Goal: Transaction & Acquisition: Purchase product/service

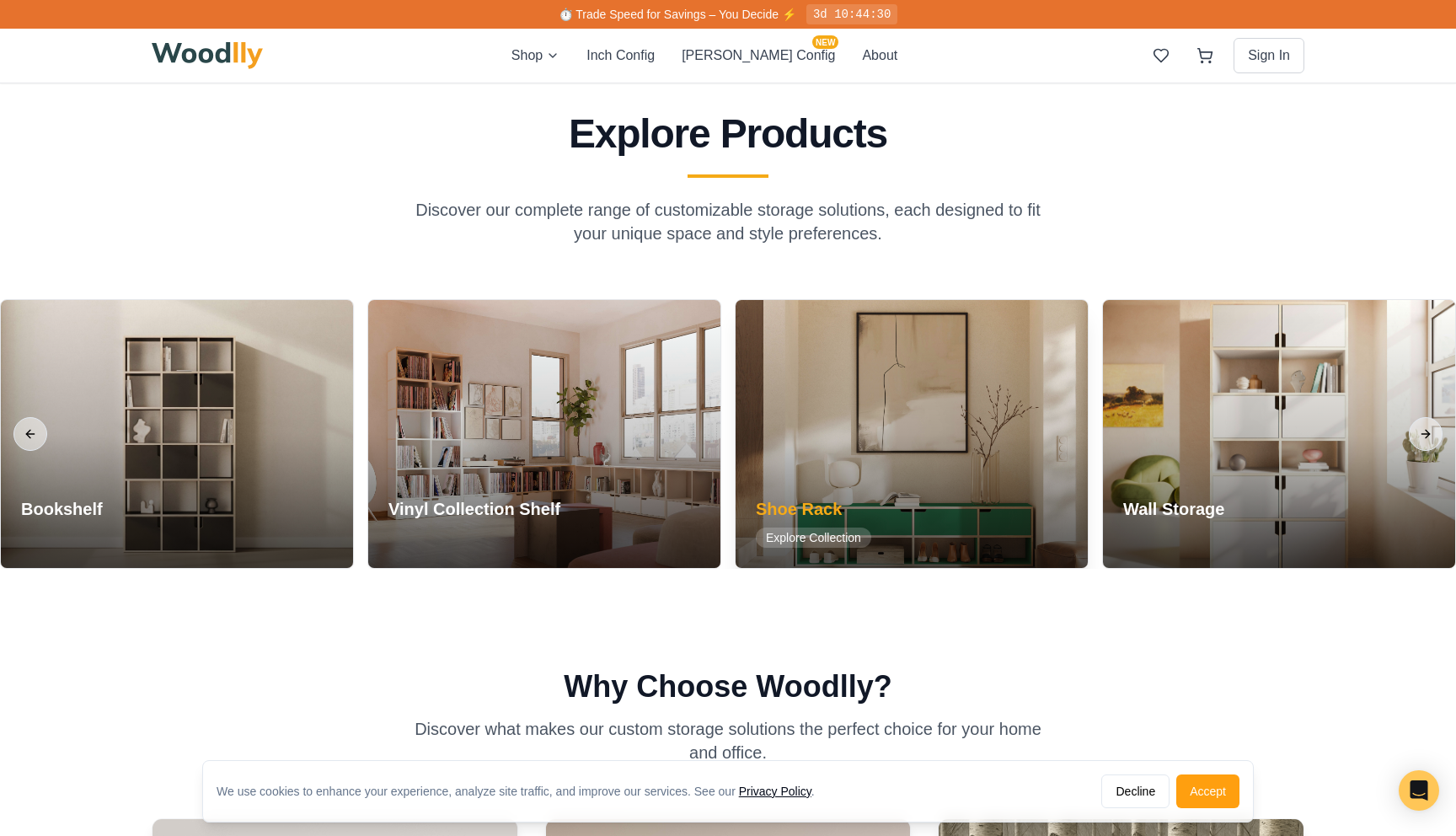
scroll to position [1512, 0]
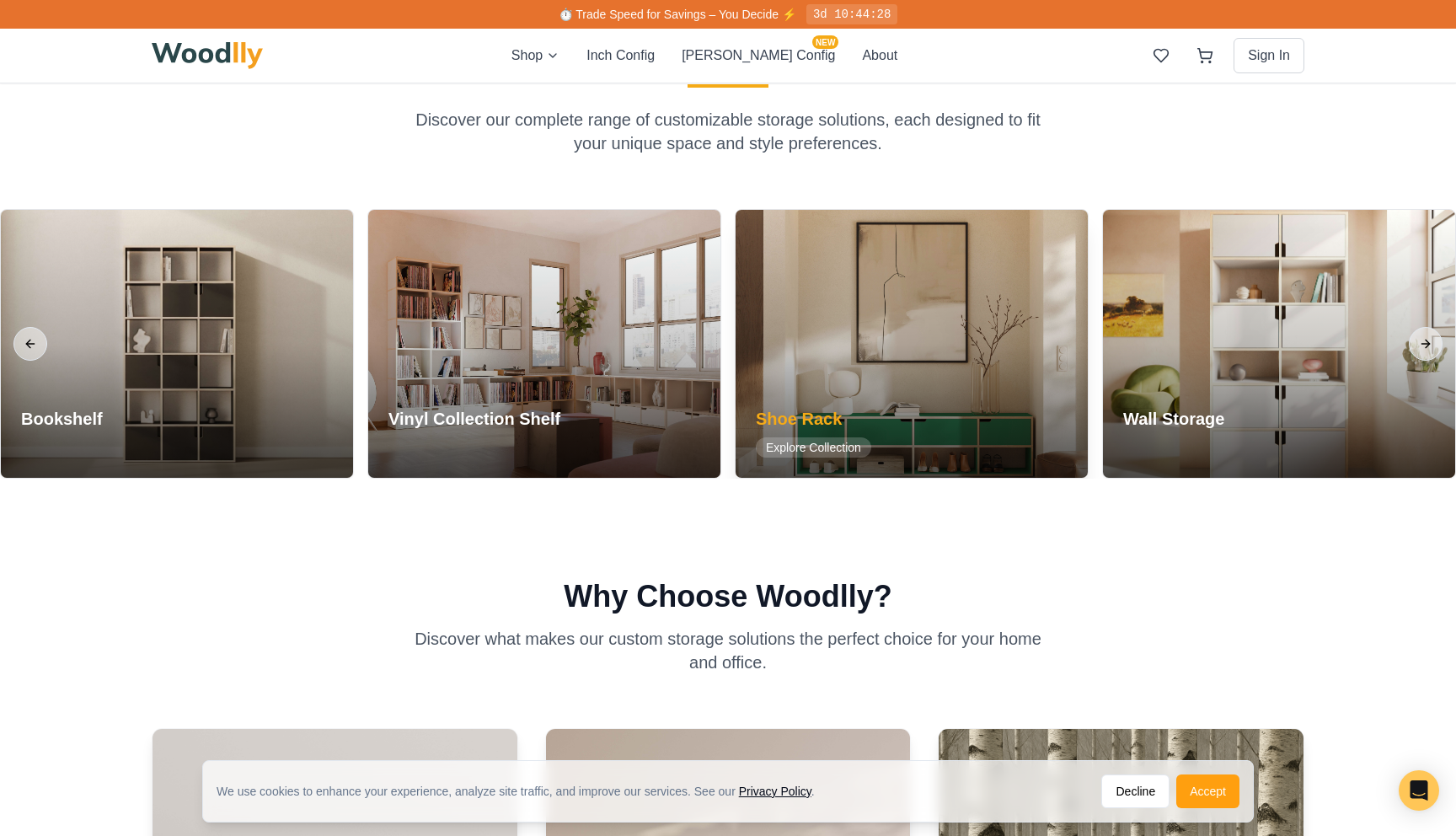
click at [887, 334] on div at bounding box center [912, 343] width 352 height 268
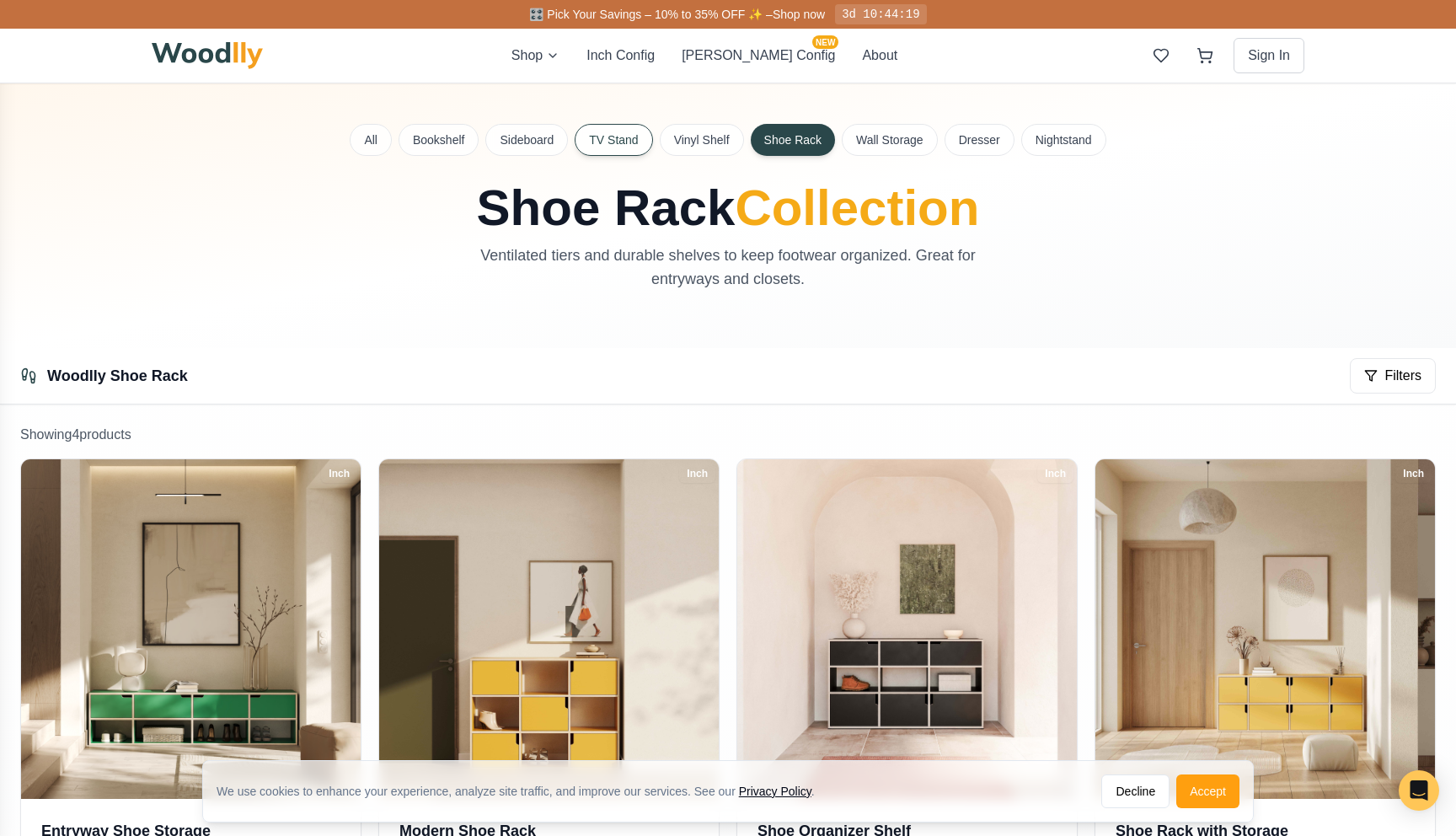
click at [610, 146] on button "TV Stand" at bounding box center [614, 139] width 77 height 32
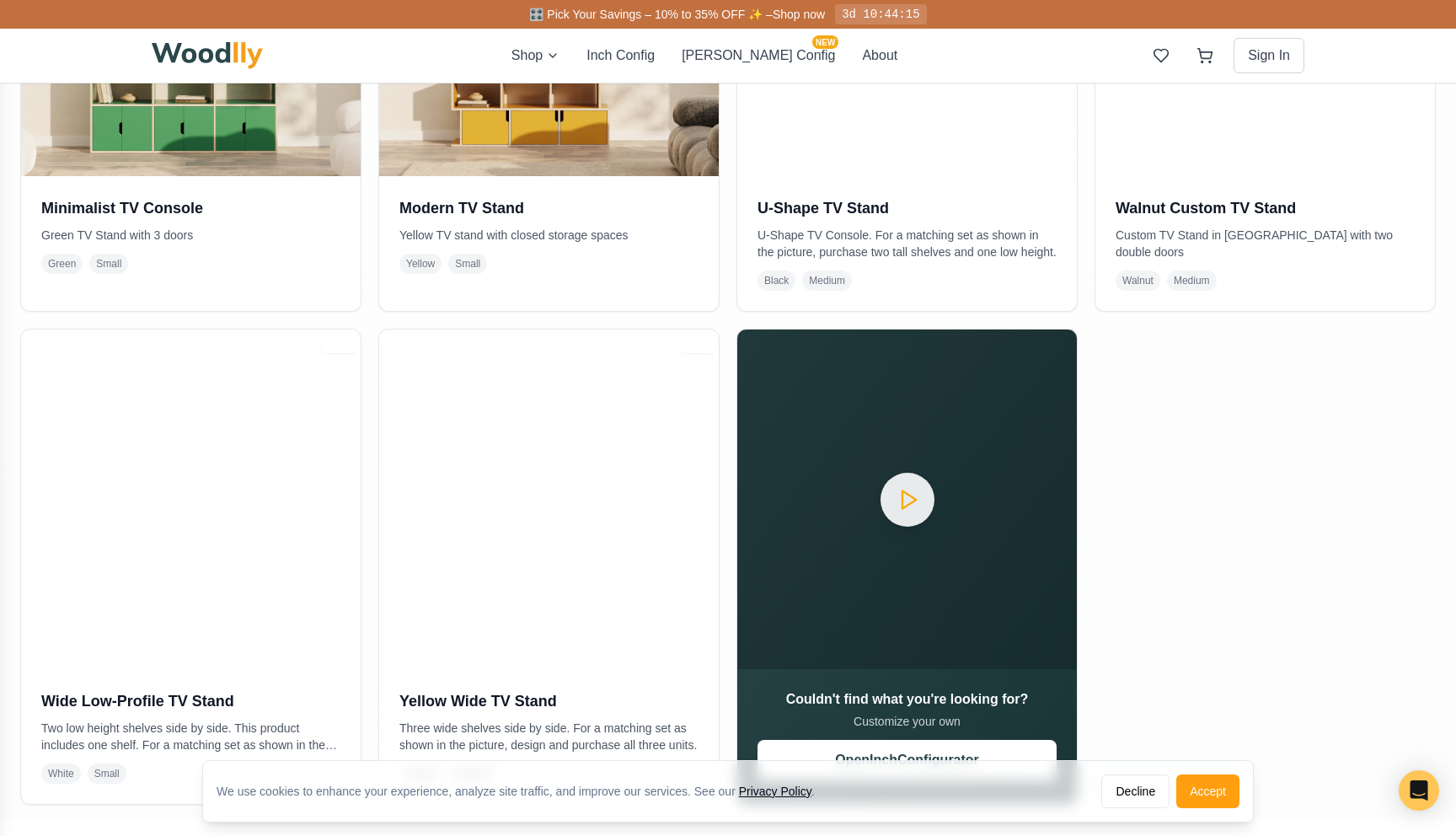
scroll to position [701, 0]
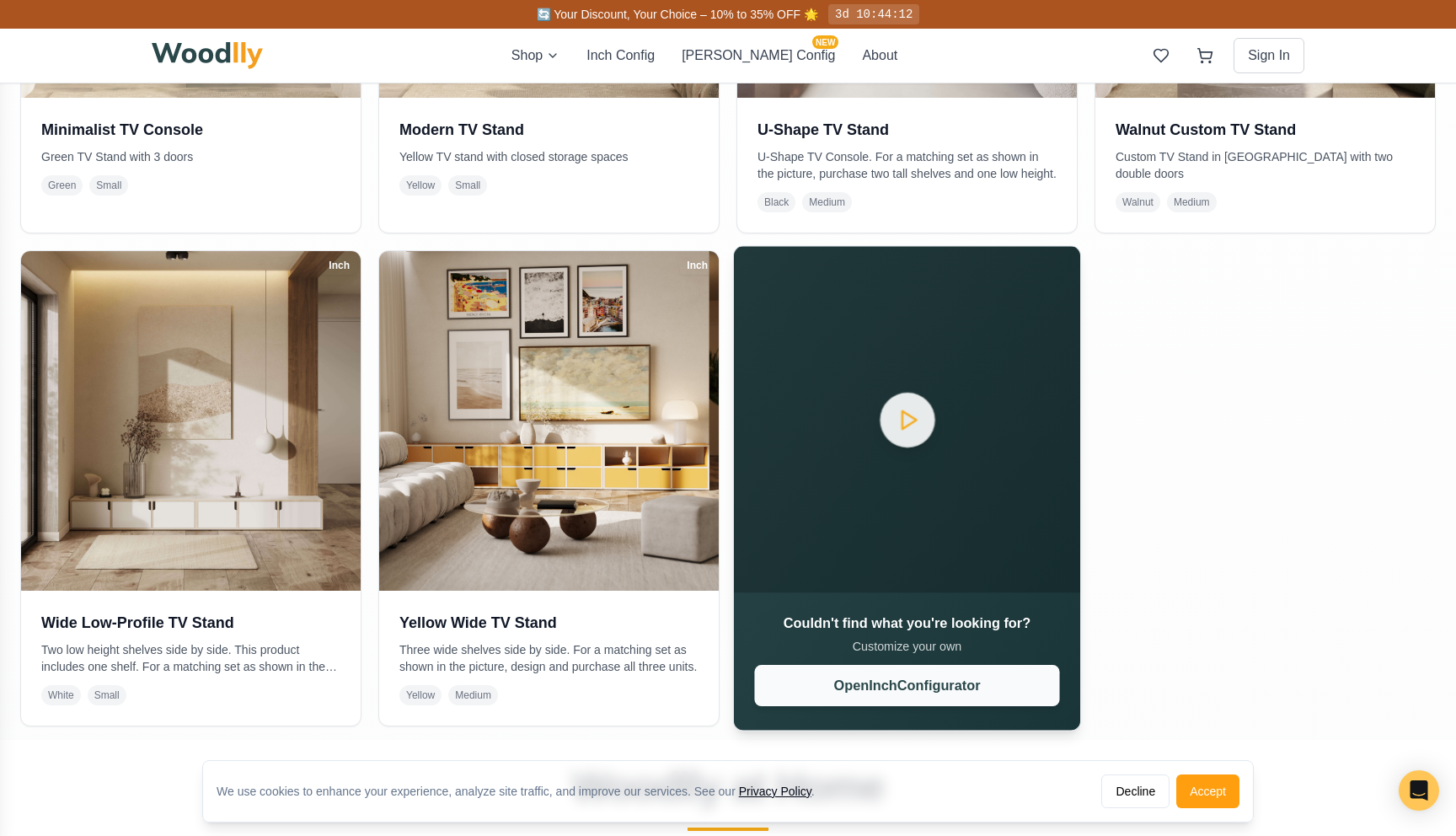
click at [852, 696] on button "Open Inch Configurator" at bounding box center [906, 685] width 305 height 42
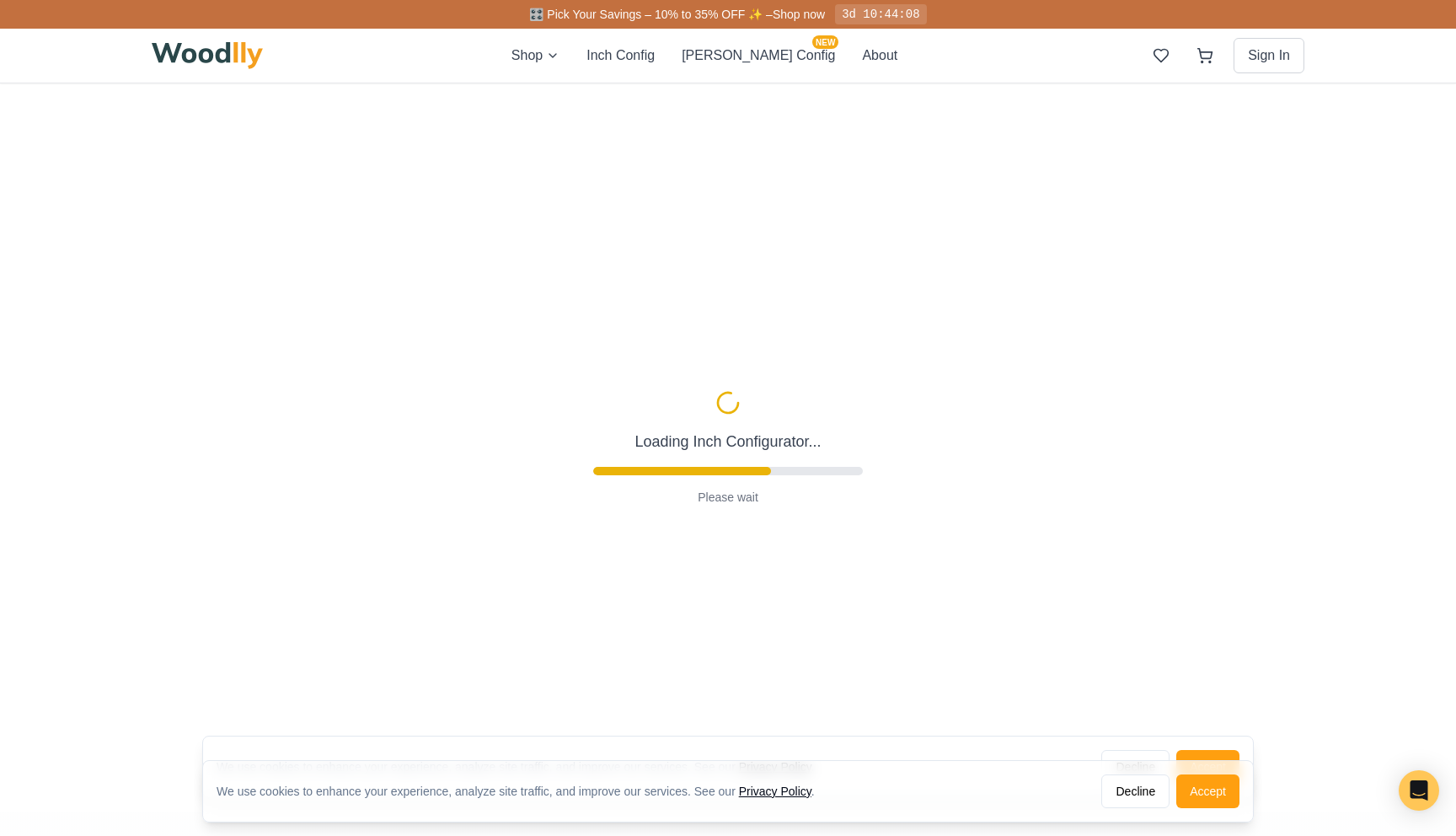
type input "63"
type input "2"
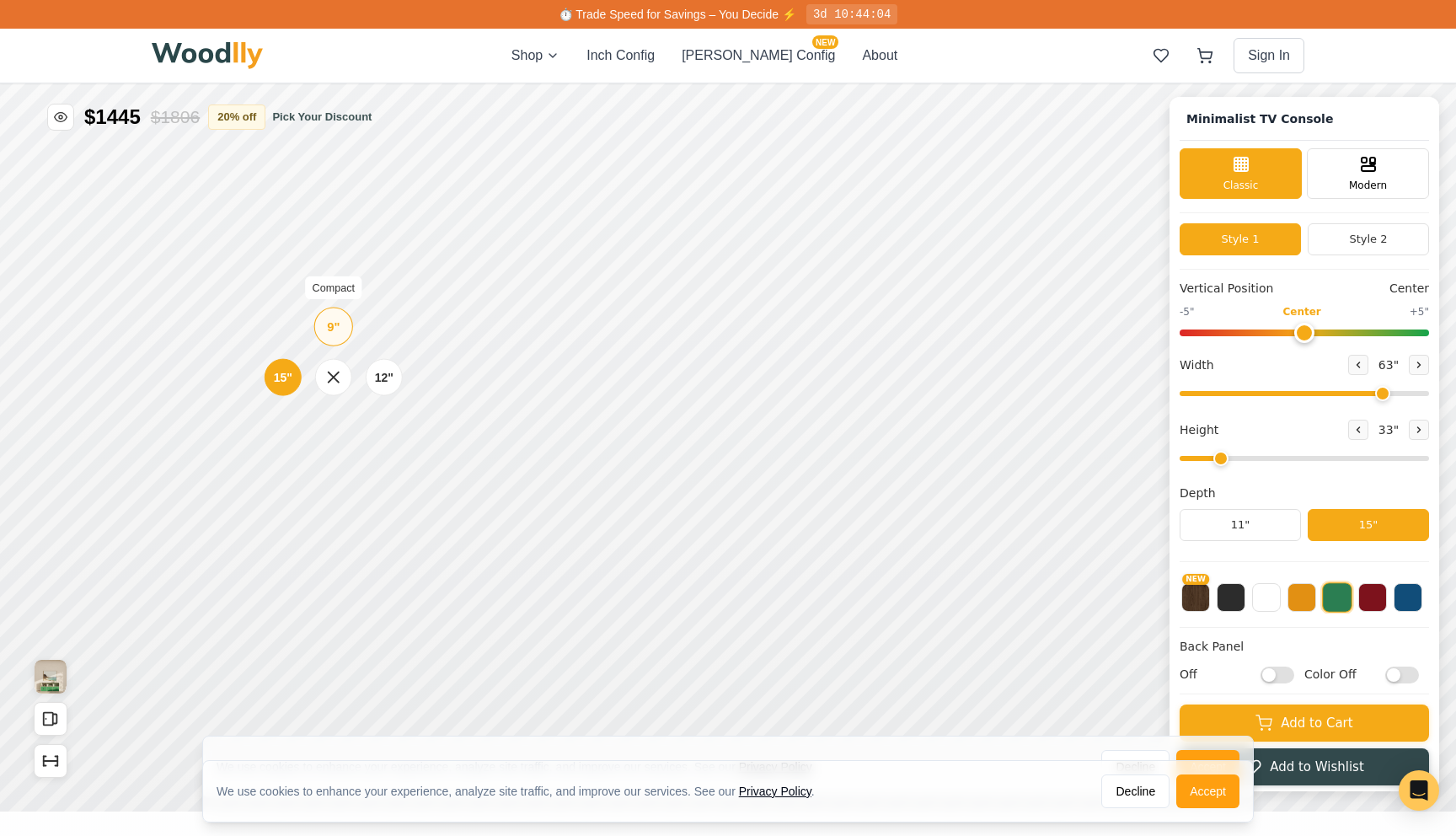
click at [338, 324] on div "9"" at bounding box center [333, 326] width 13 height 18
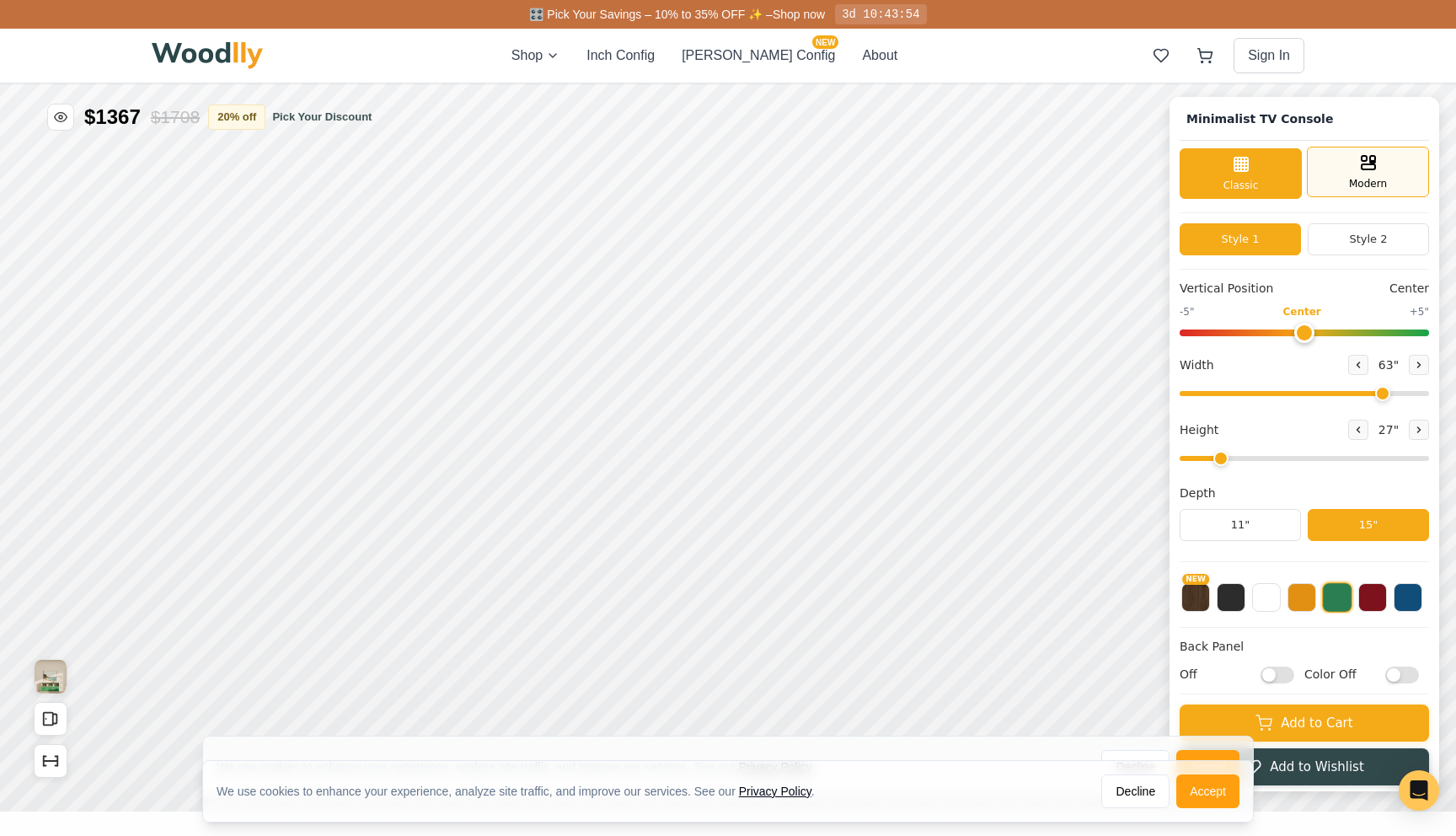
click at [1363, 151] on div "Modern" at bounding box center [1368, 171] width 122 height 50
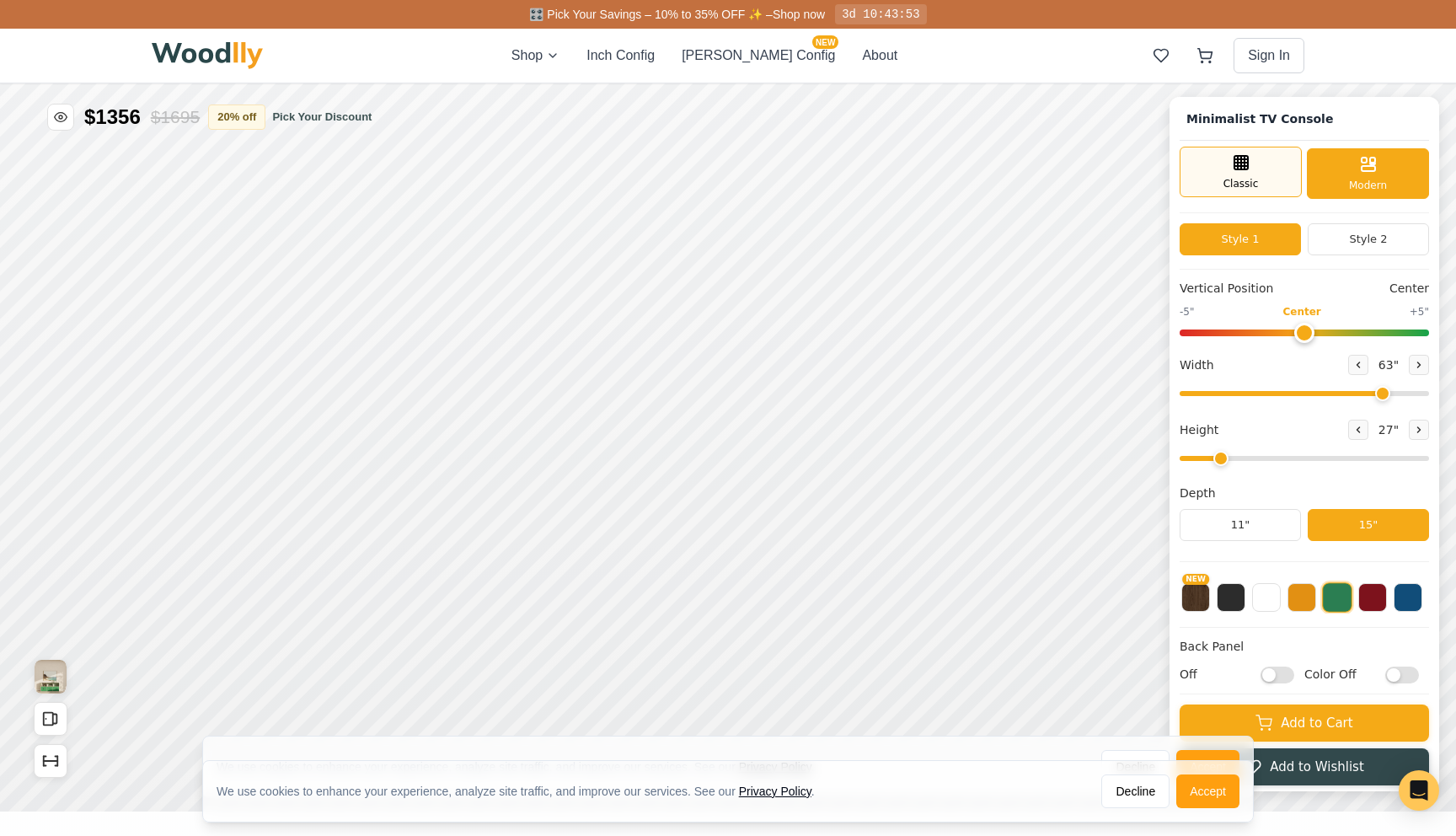
click at [1289, 158] on div "Classic" at bounding box center [1241, 171] width 122 height 50
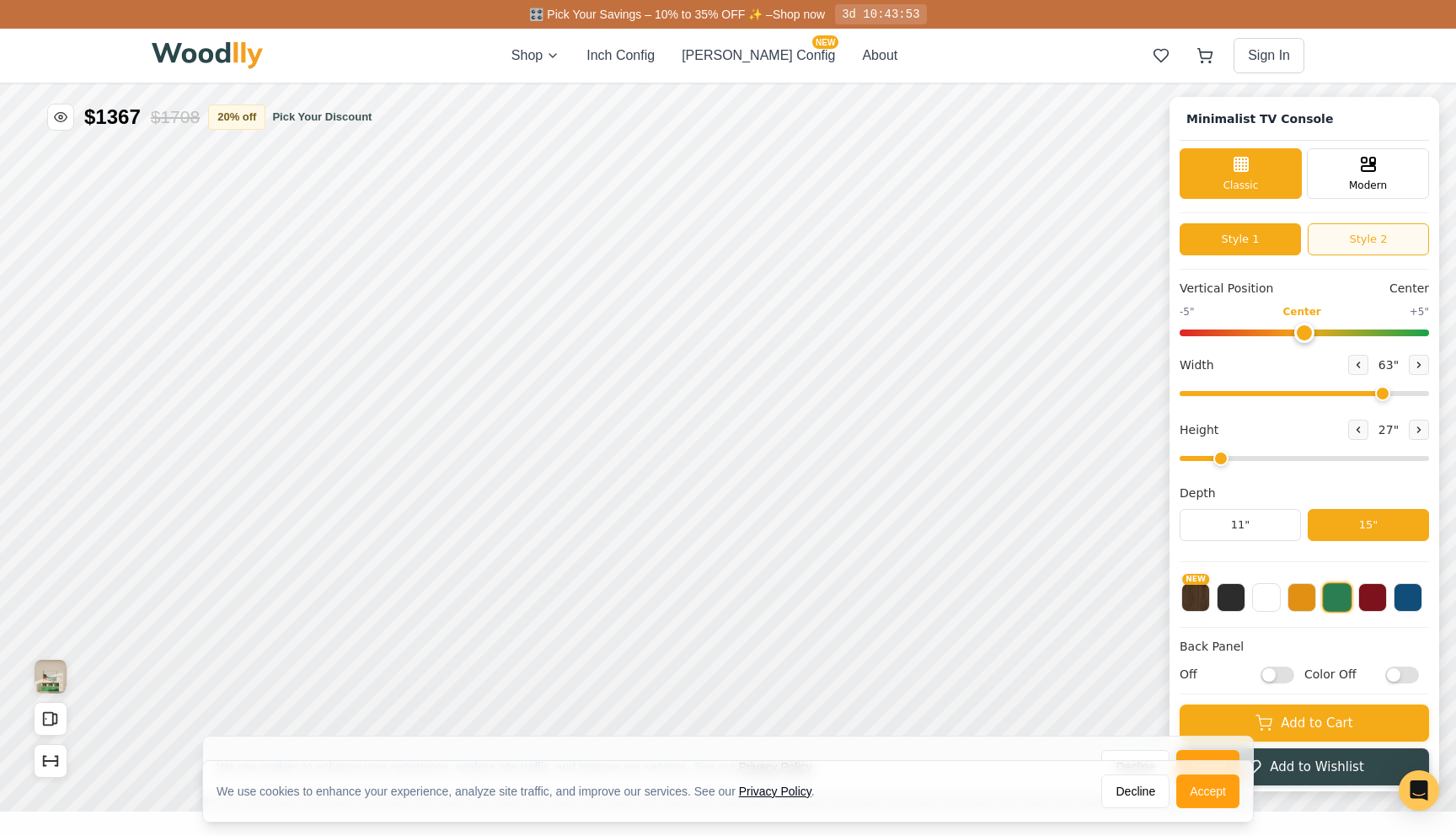
click at [1350, 226] on button "Style 2" at bounding box center [1368, 239] width 121 height 32
click at [1345, 243] on button "Style 2" at bounding box center [1368, 239] width 121 height 32
click at [1265, 244] on button "Style 1" at bounding box center [1240, 239] width 121 height 32
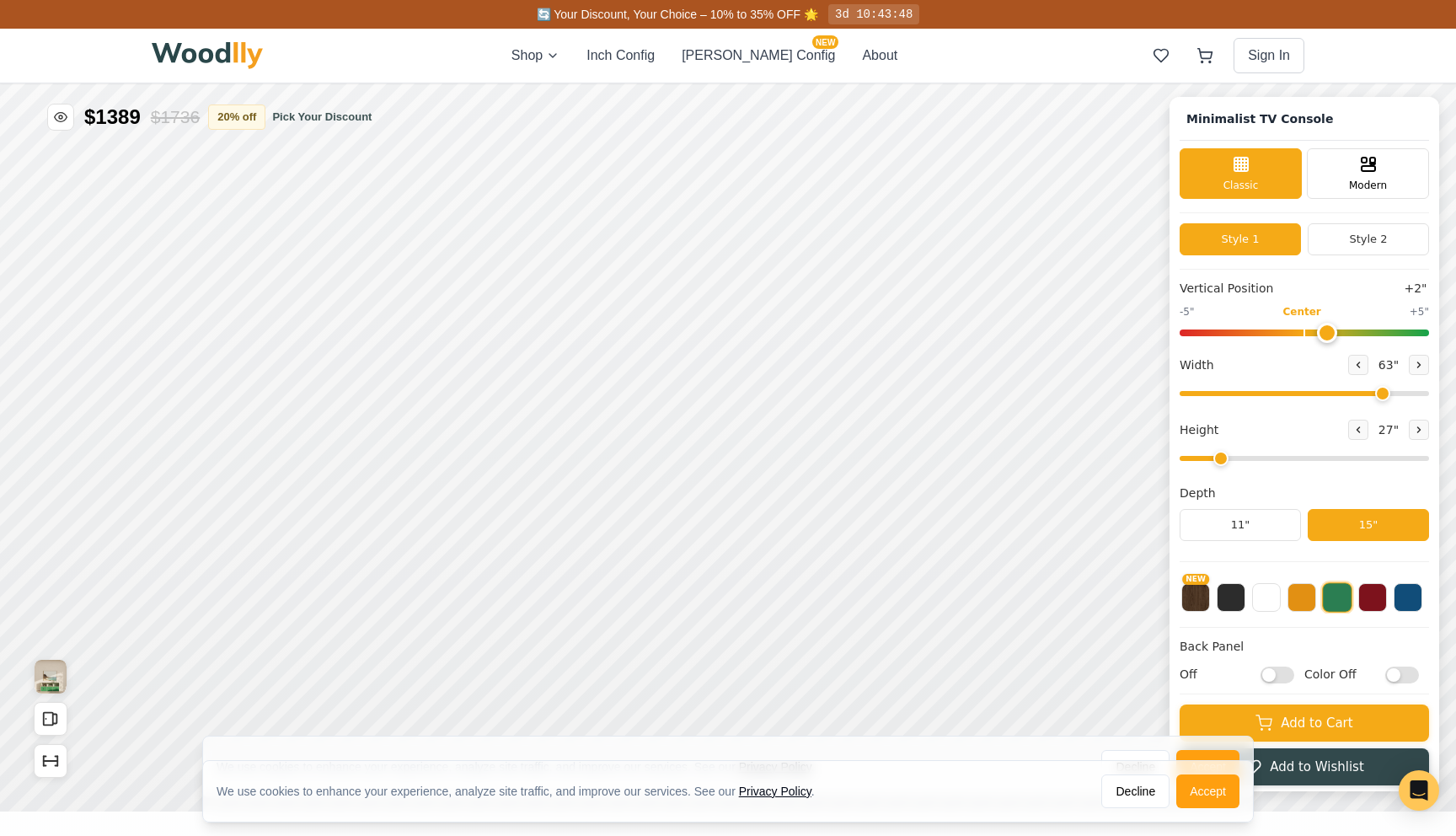
type input "0"
click at [1295, 329] on input "range" at bounding box center [1305, 332] width 250 height 7
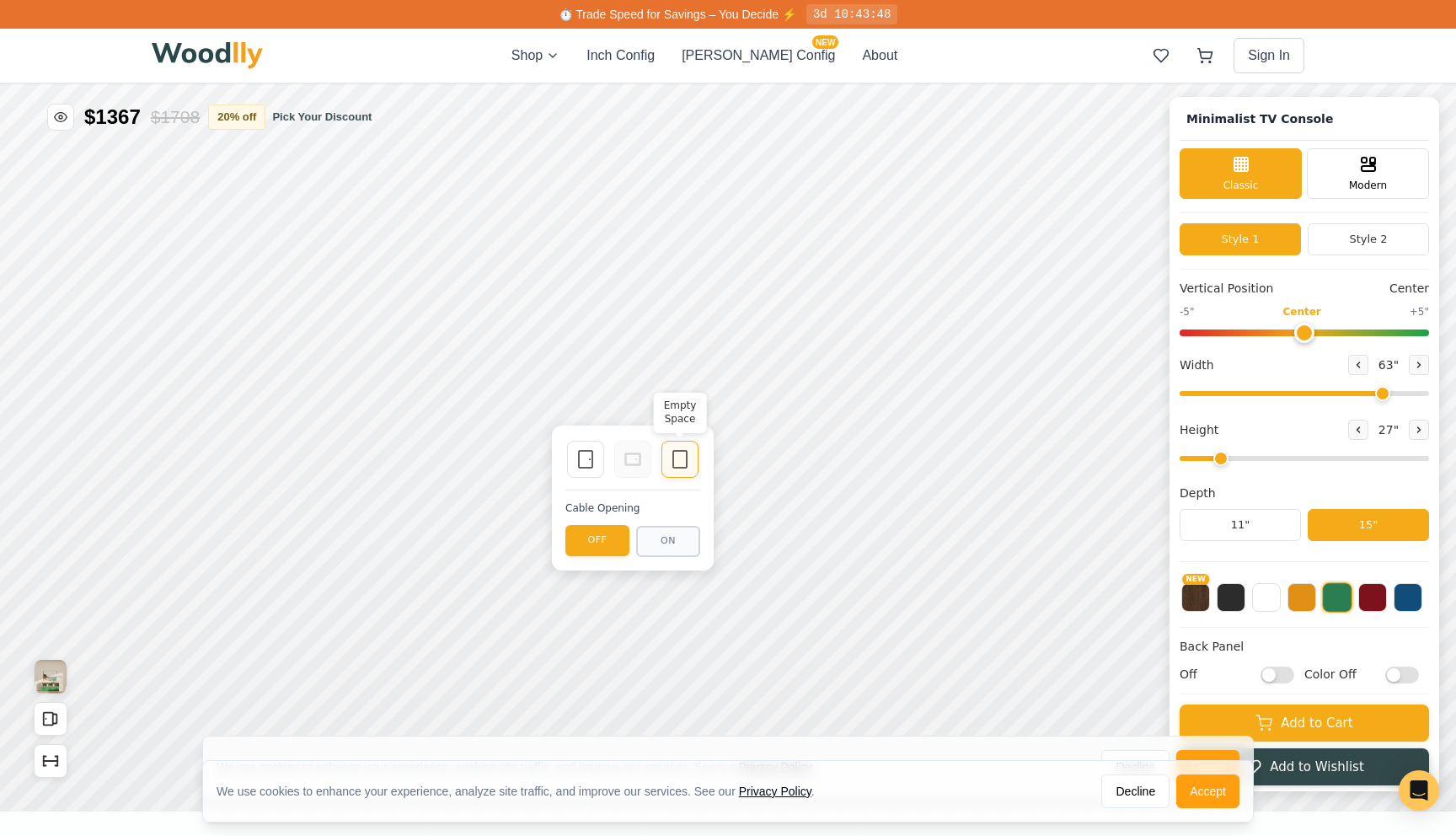
click at [671, 458] on icon at bounding box center [680, 459] width 20 height 20
click at [636, 456] on icon at bounding box center [632, 459] width 20 height 20
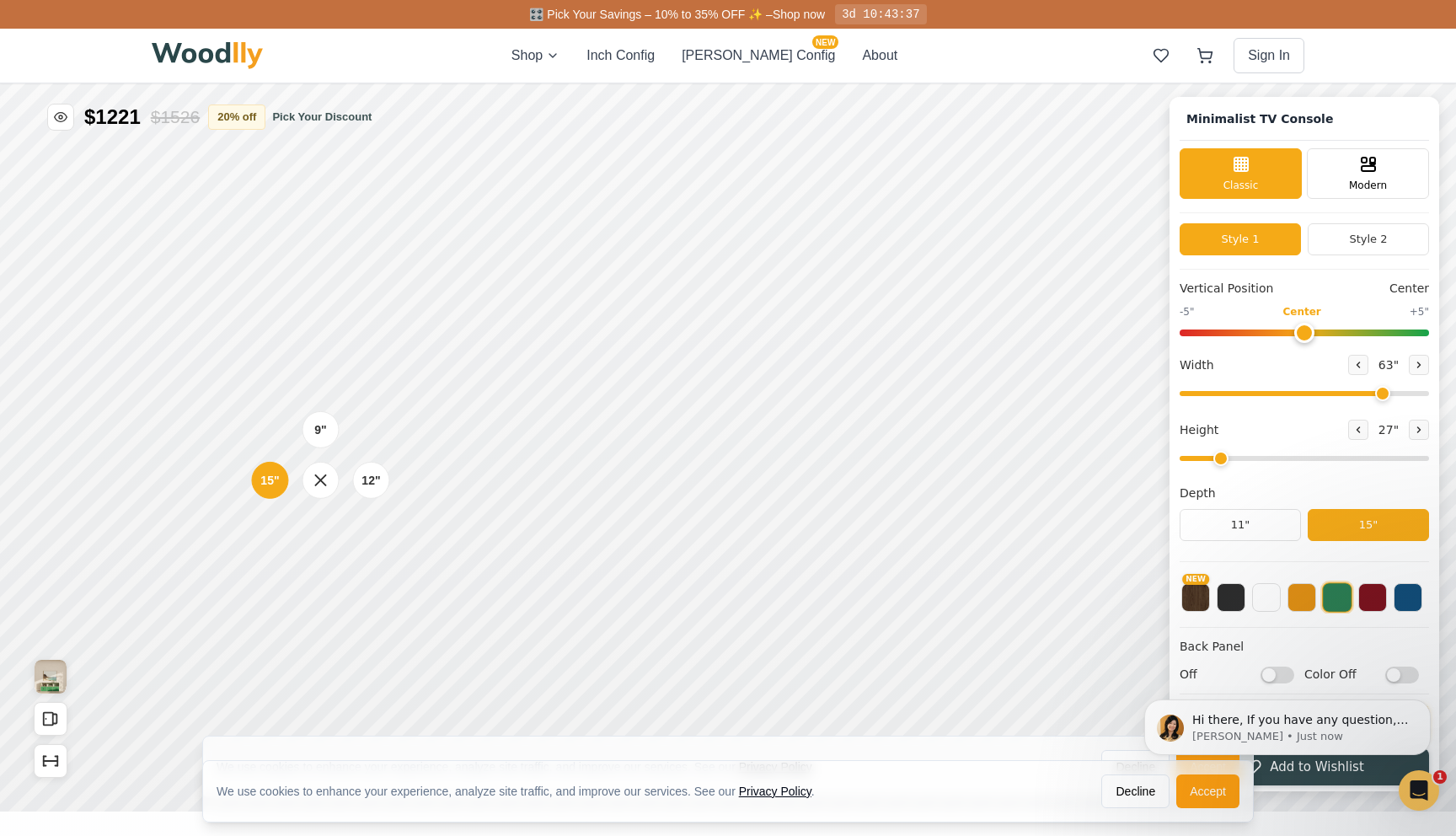
click at [360, 478] on div "12"" at bounding box center [371, 480] width 37 height 37
click at [624, 456] on rect at bounding box center [628, 461] width 14 height 10
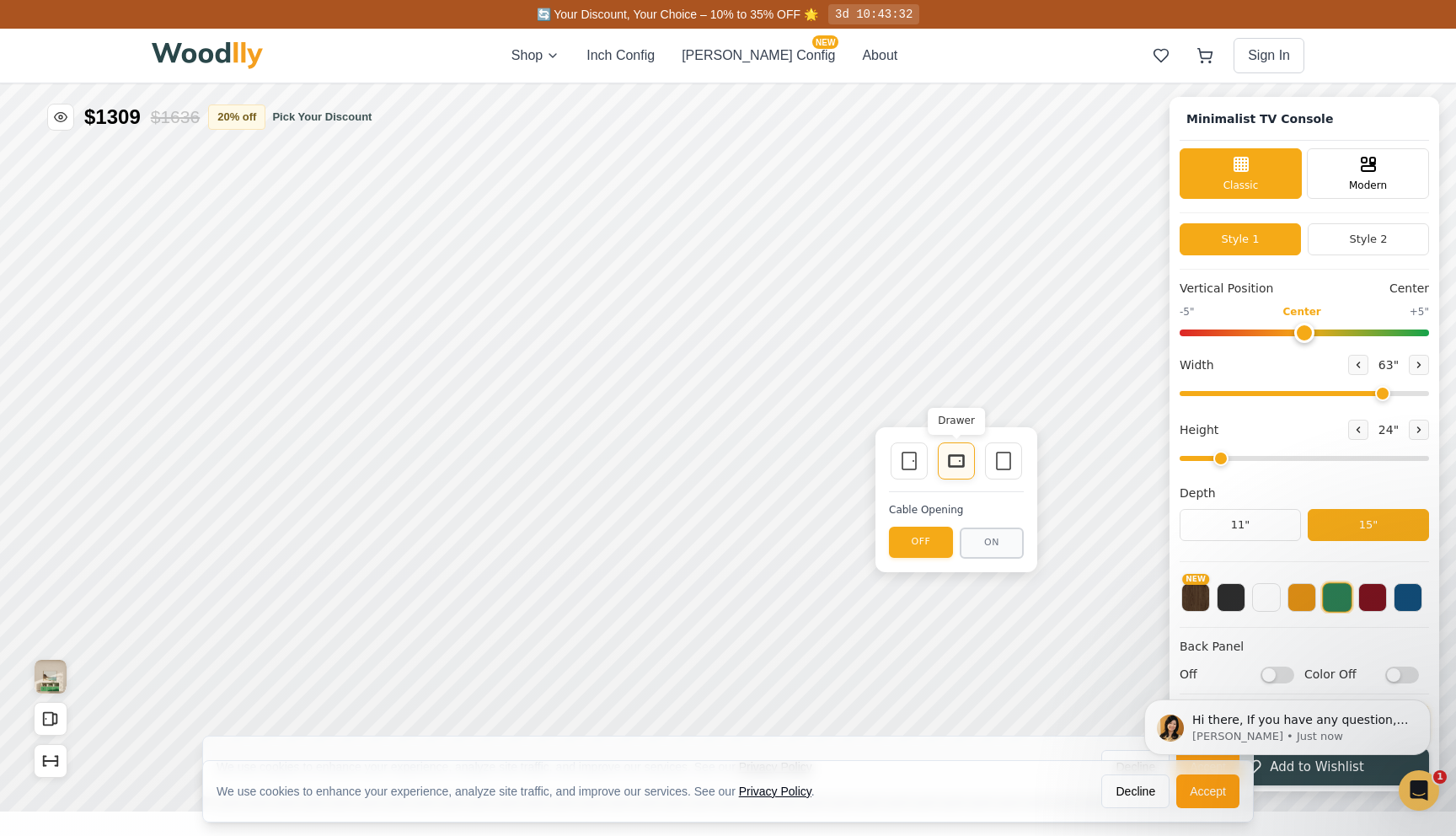
click at [969, 462] on div "Drawer" at bounding box center [956, 461] width 37 height 37
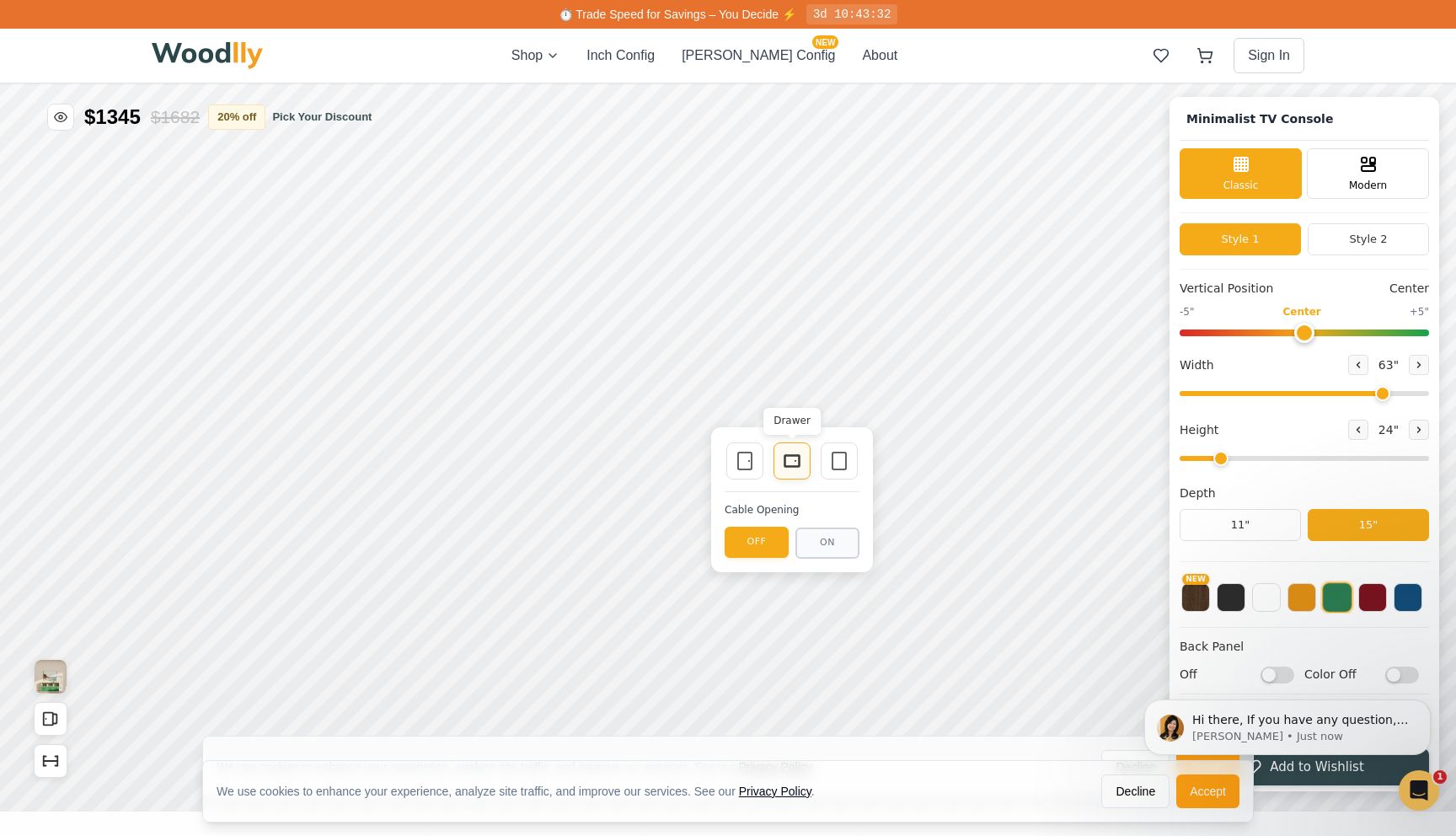
click at [791, 463] on icon at bounding box center [792, 461] width 20 height 20
click at [789, 463] on icon at bounding box center [792, 461] width 20 height 20
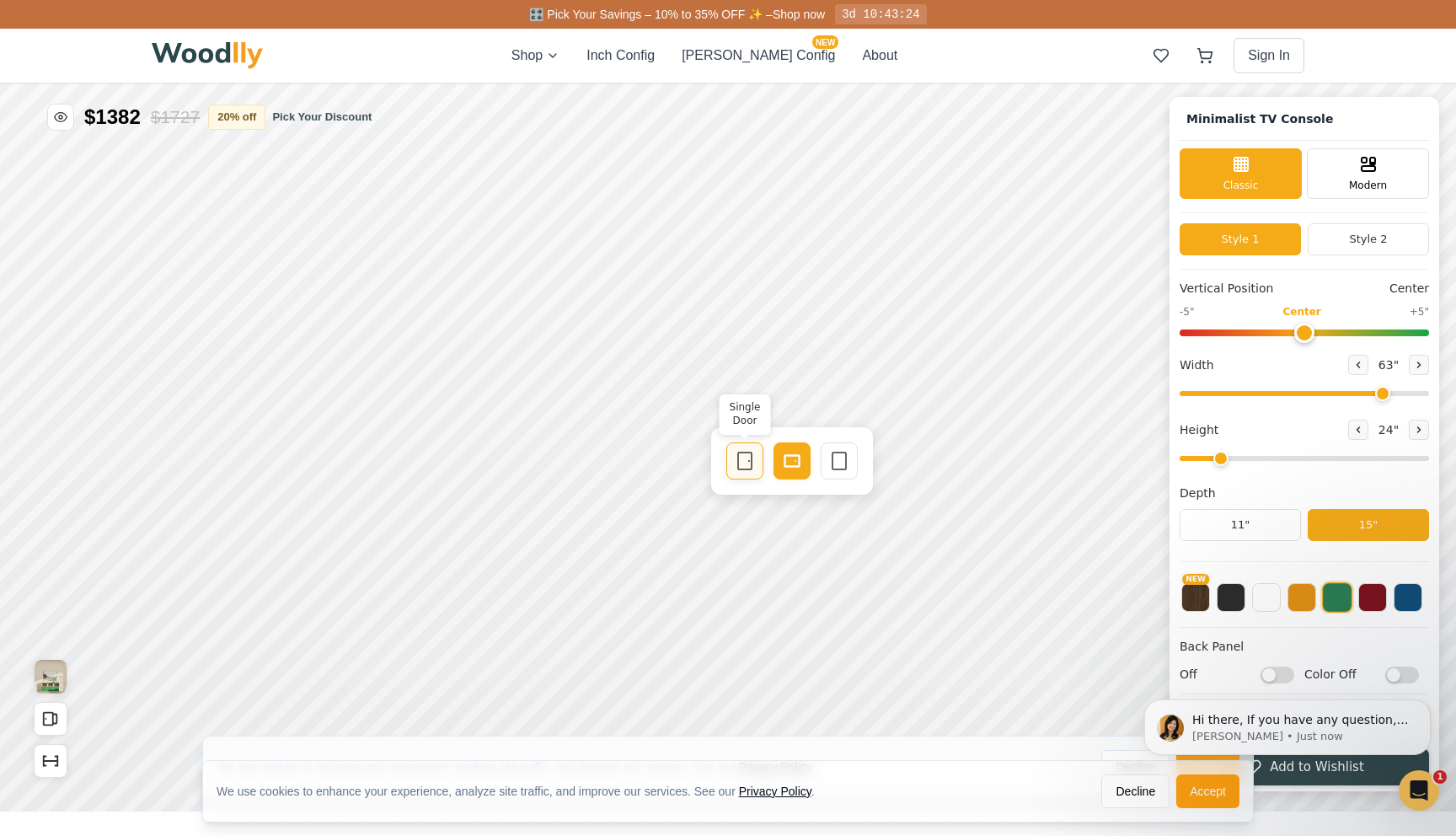
click at [732, 465] on div "Single Door" at bounding box center [744, 461] width 37 height 37
click at [836, 543] on button "ON" at bounding box center [828, 543] width 64 height 31
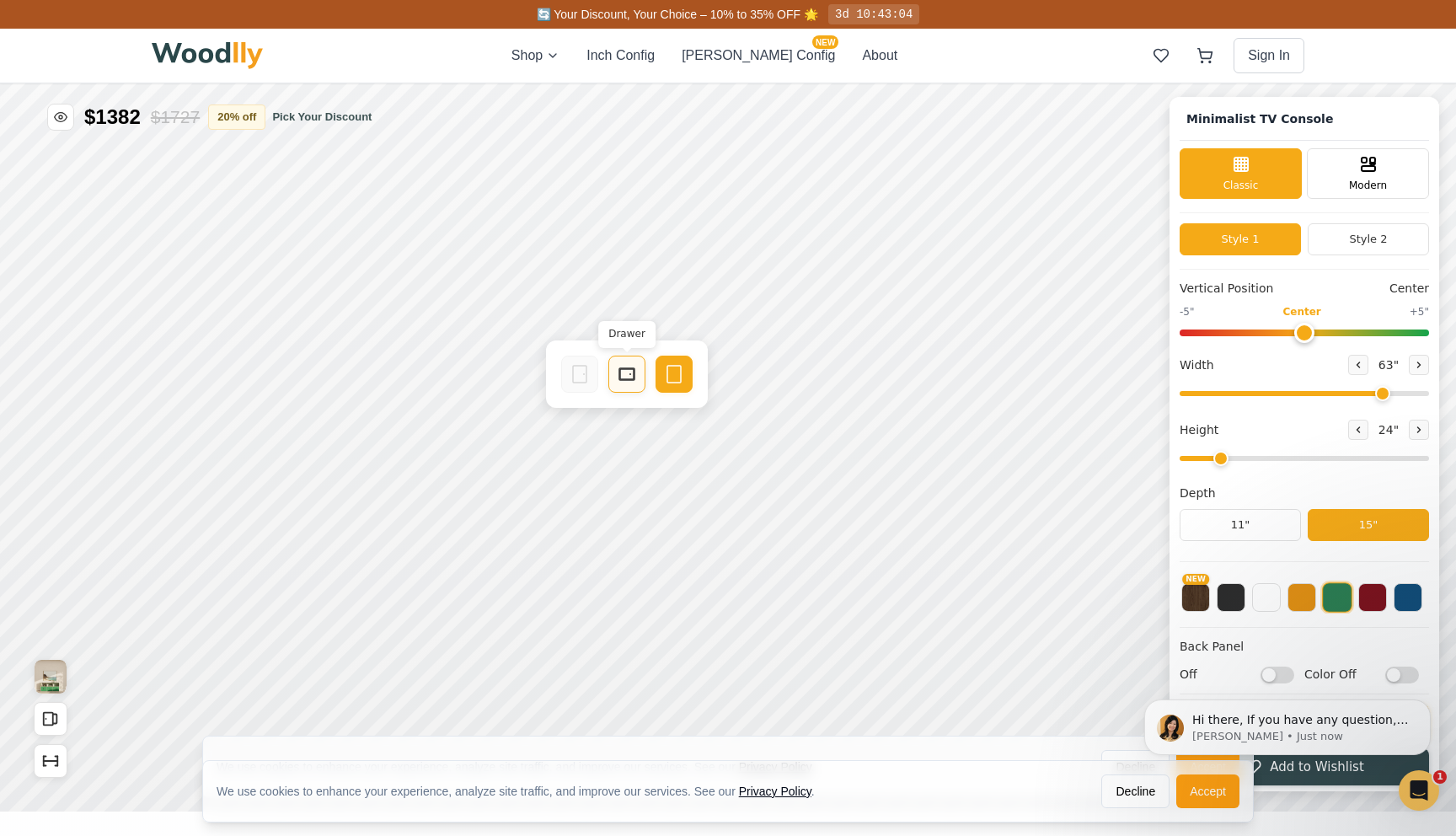
click at [637, 366] on icon at bounding box center [626, 373] width 20 height 20
click at [952, 376] on icon at bounding box center [956, 373] width 20 height 20
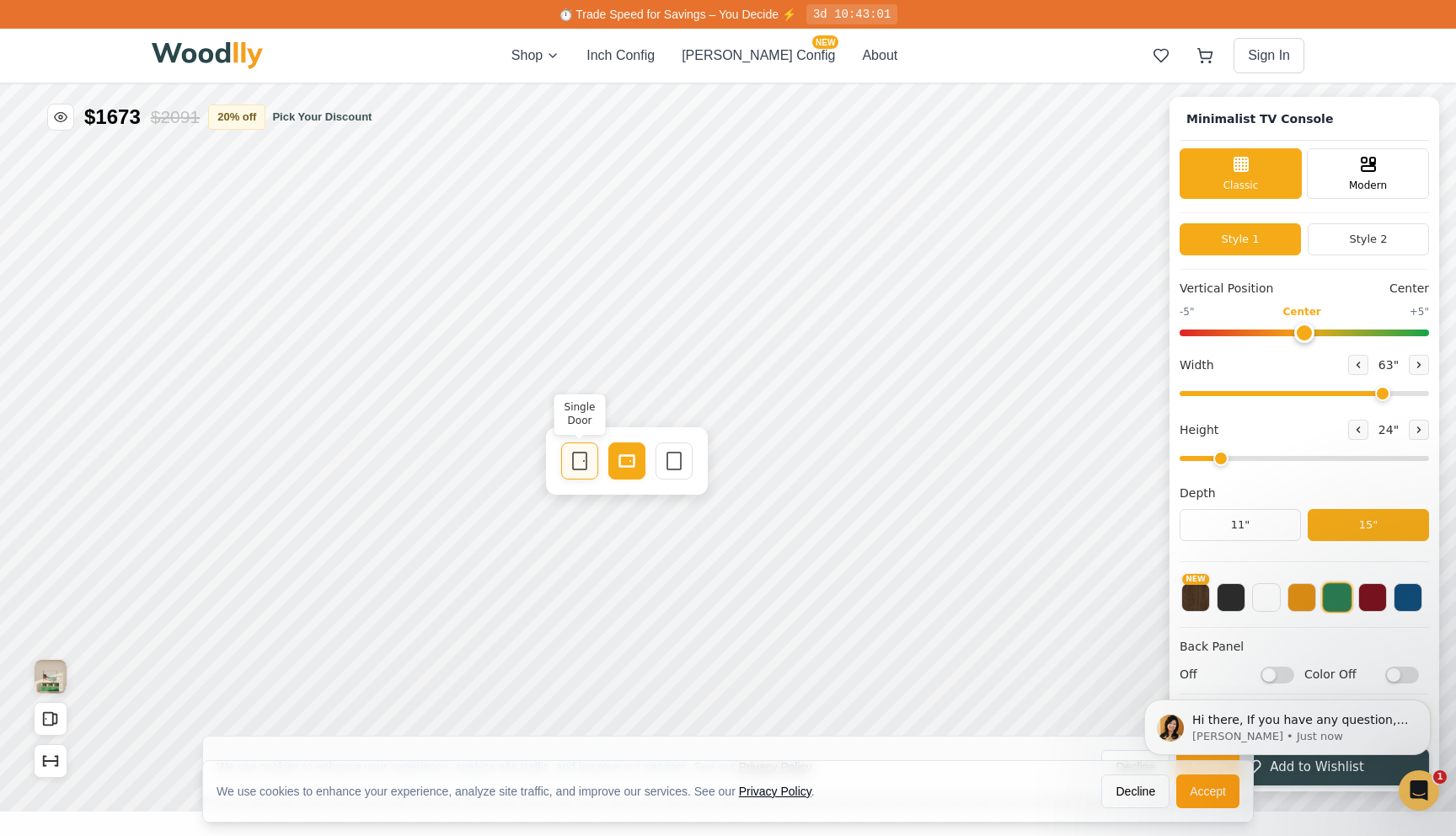
click at [582, 471] on div "Single Door" at bounding box center [580, 461] width 37 height 37
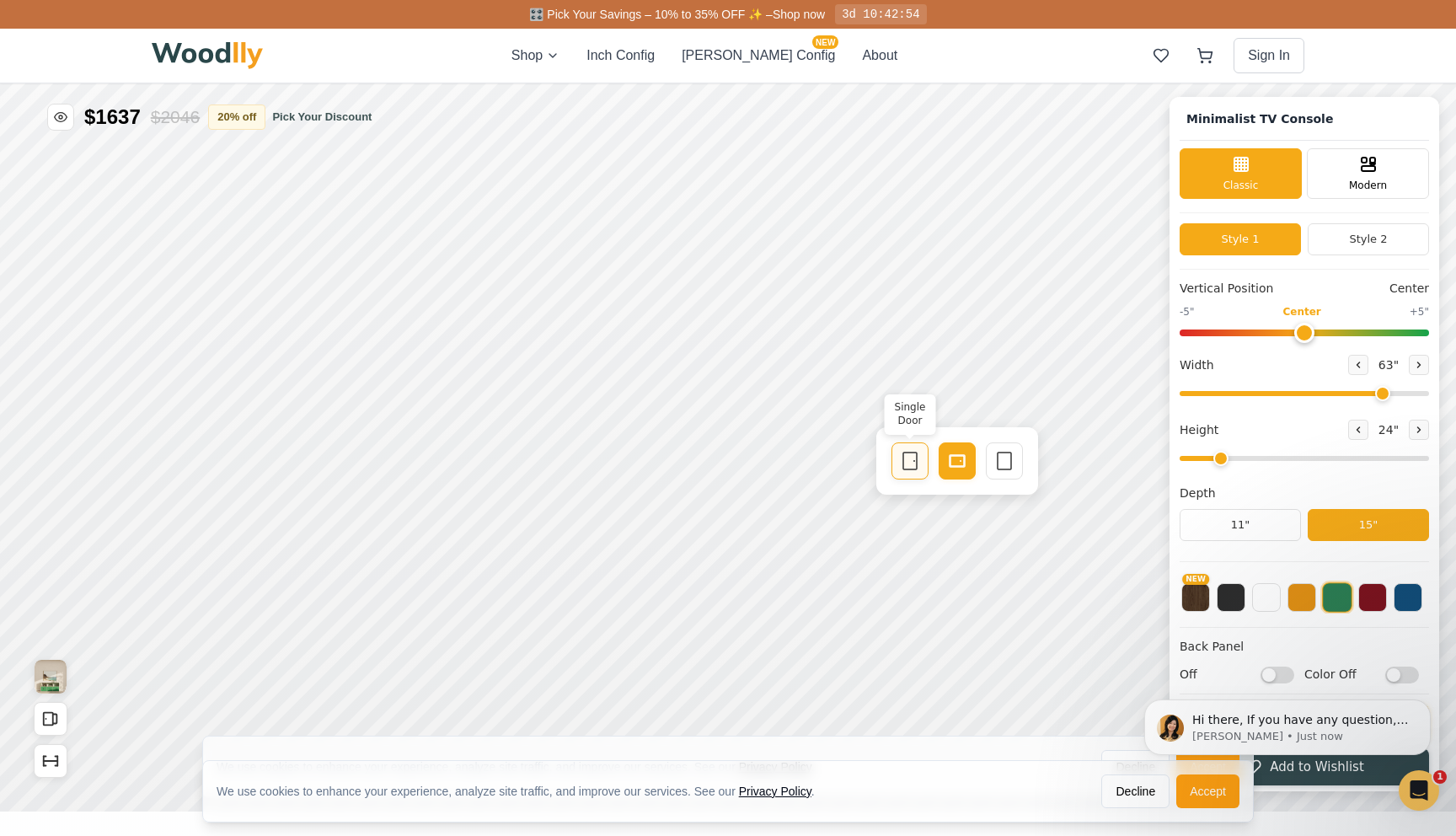
click at [919, 459] on icon at bounding box center [910, 461] width 20 height 20
click at [1349, 429] on button at bounding box center [1358, 429] width 20 height 20
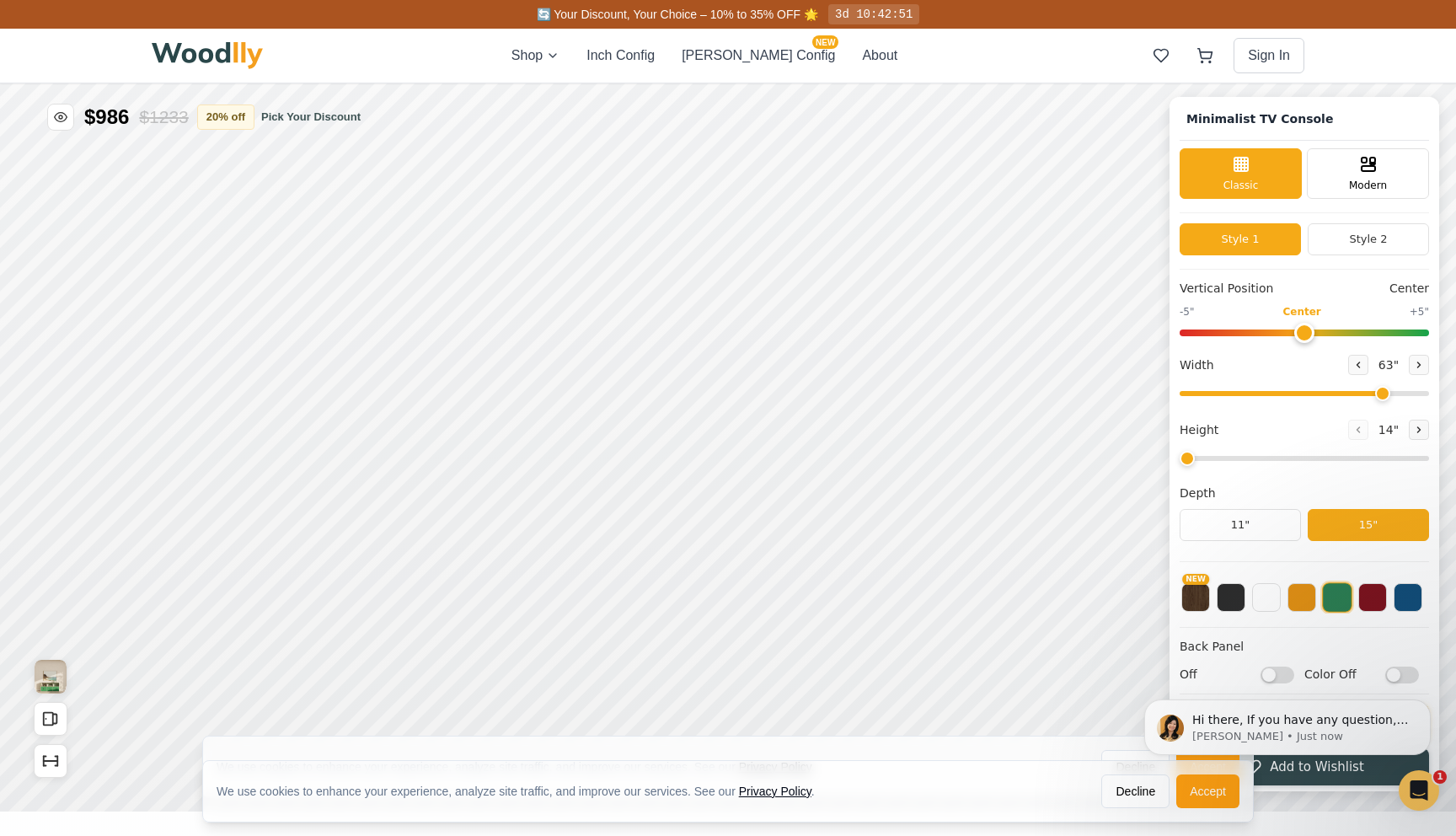
click at [1396, 426] on span "14 "" at bounding box center [1389, 429] width 27 height 17
click at [1402, 426] on div "14 "" at bounding box center [1389, 429] width 81 height 20
click at [1409, 427] on button at bounding box center [1418, 429] width 20 height 20
type input "2"
click at [1349, 367] on button at bounding box center [1358, 364] width 20 height 20
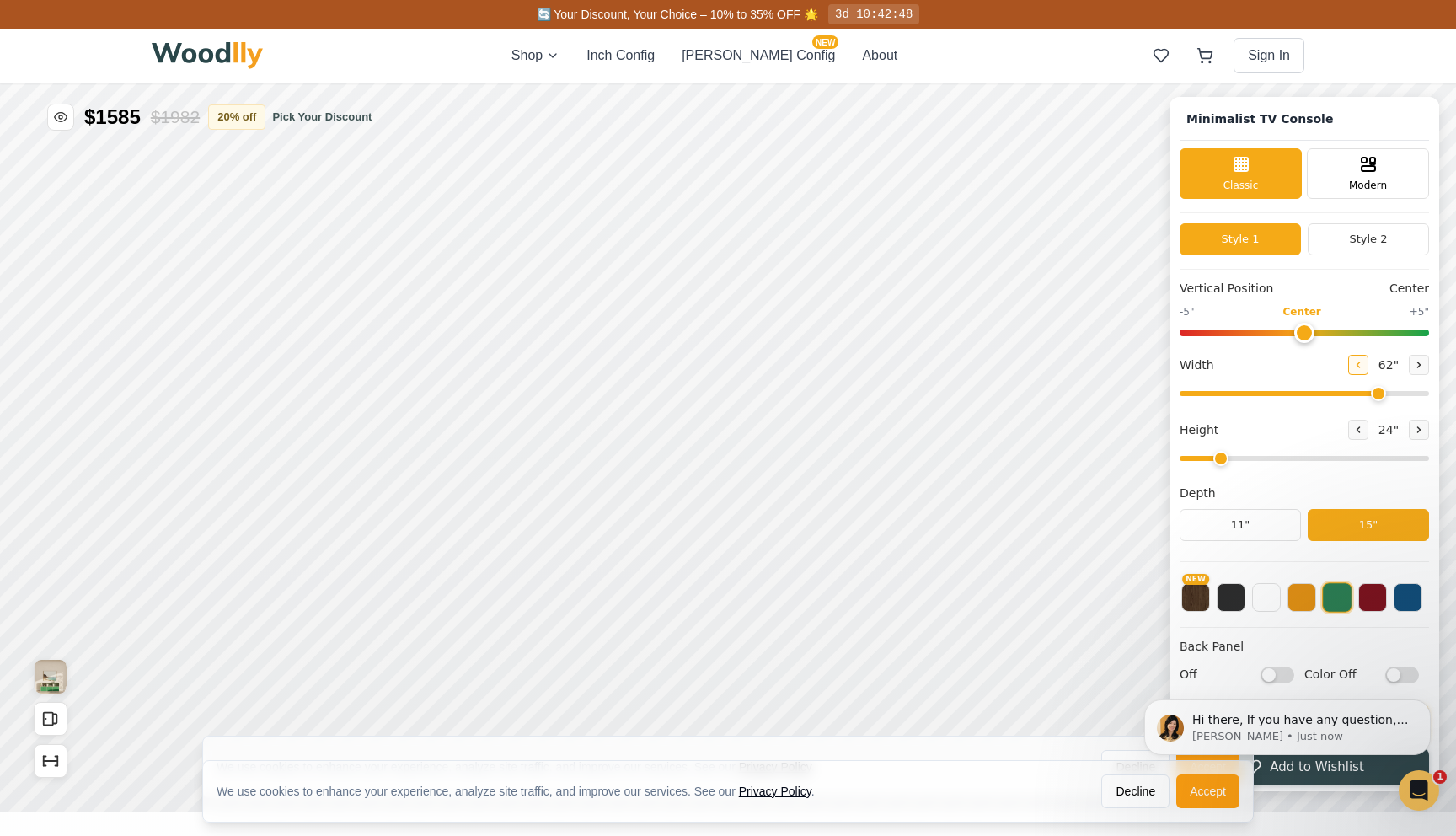
click at [1349, 367] on button at bounding box center [1358, 364] width 20 height 20
click at [1409, 358] on button at bounding box center [1418, 364] width 20 height 20
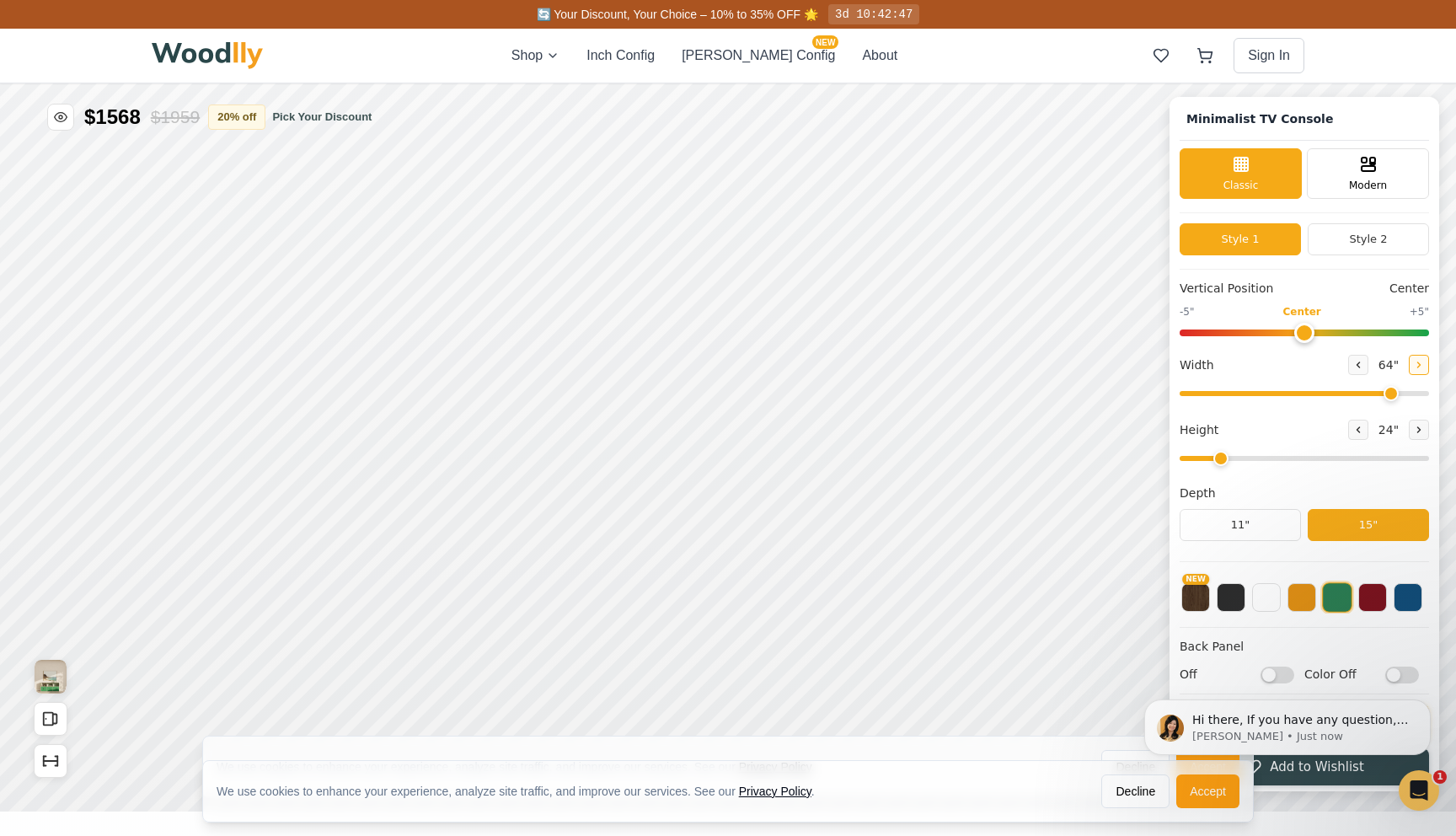
click at [1409, 358] on button at bounding box center [1418, 364] width 20 height 20
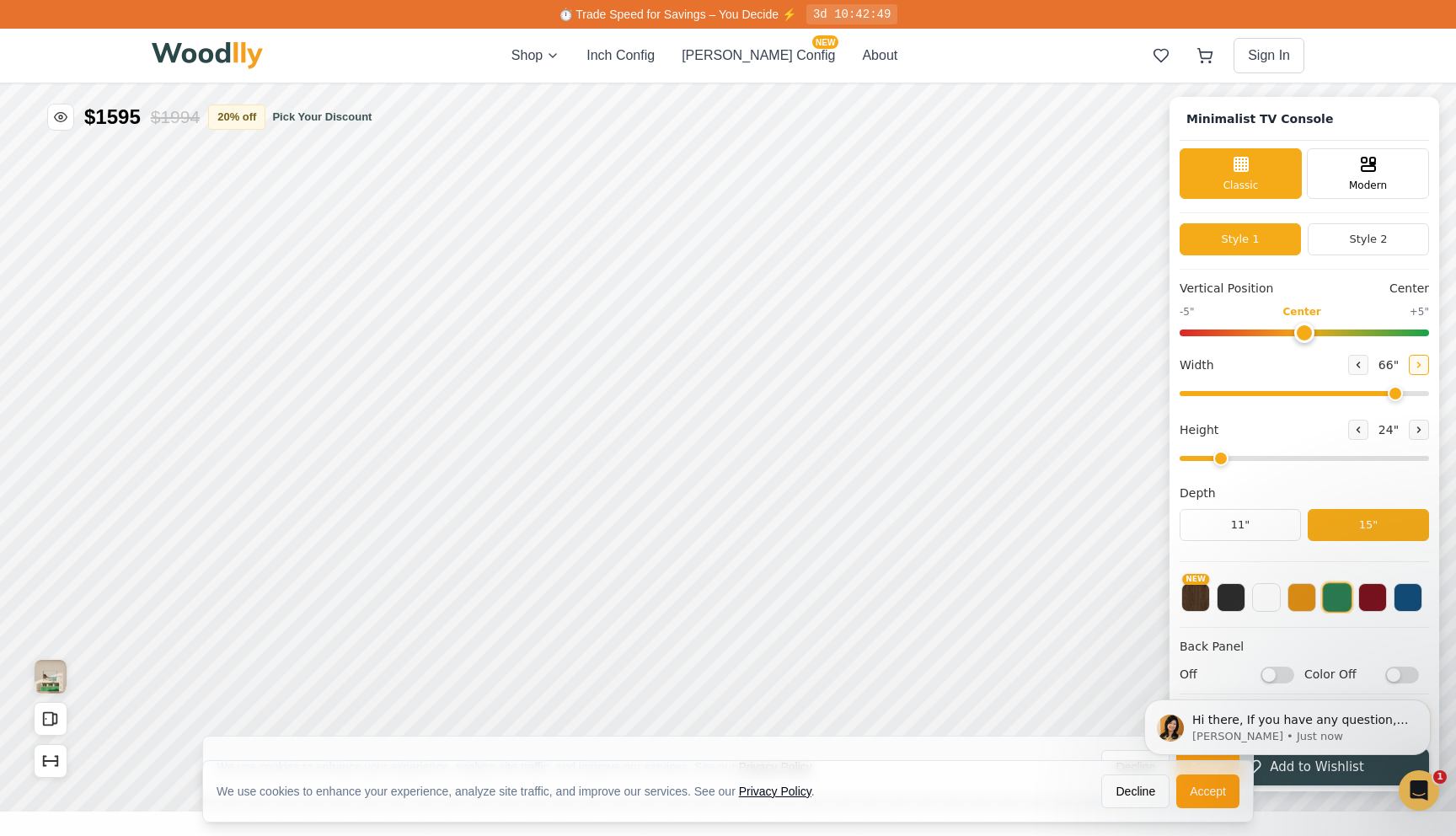
click at [1409, 358] on button at bounding box center [1418, 364] width 20 height 20
type input "70"
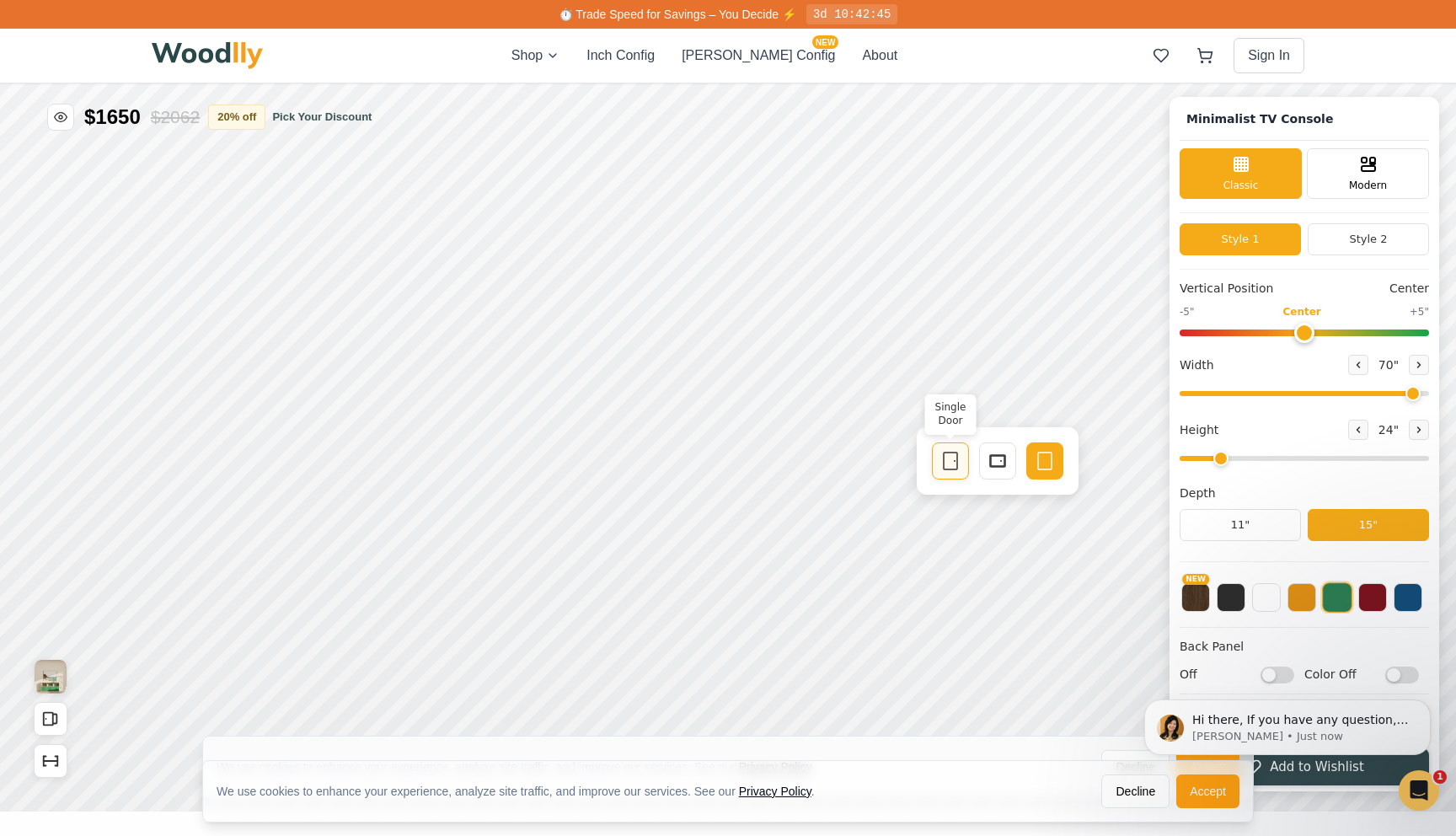
click at [959, 458] on icon at bounding box center [950, 461] width 20 height 20
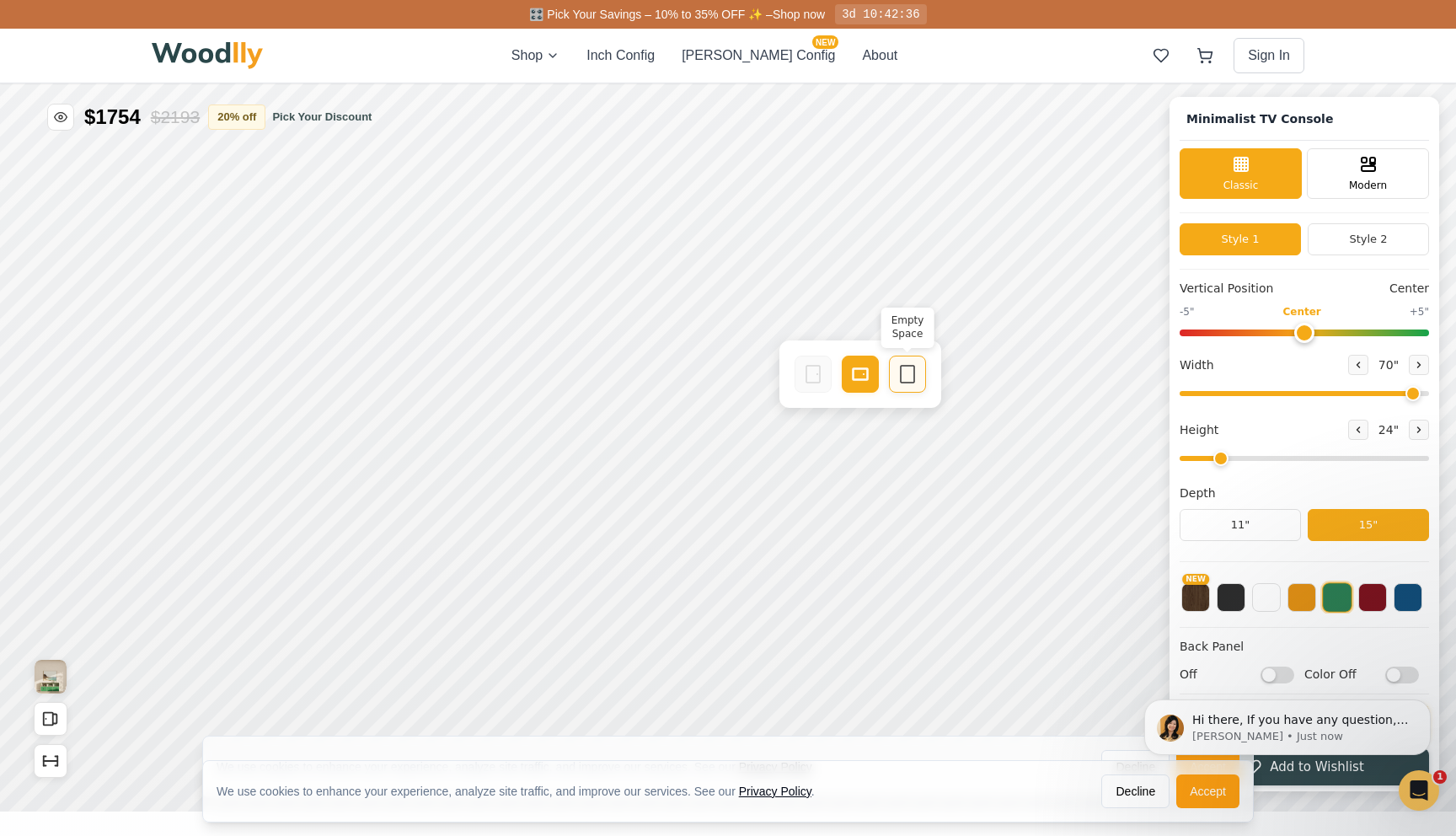
click at [895, 379] on div "Empty Space" at bounding box center [907, 373] width 37 height 37
click at [988, 380] on icon at bounding box center [997, 373] width 20 height 20
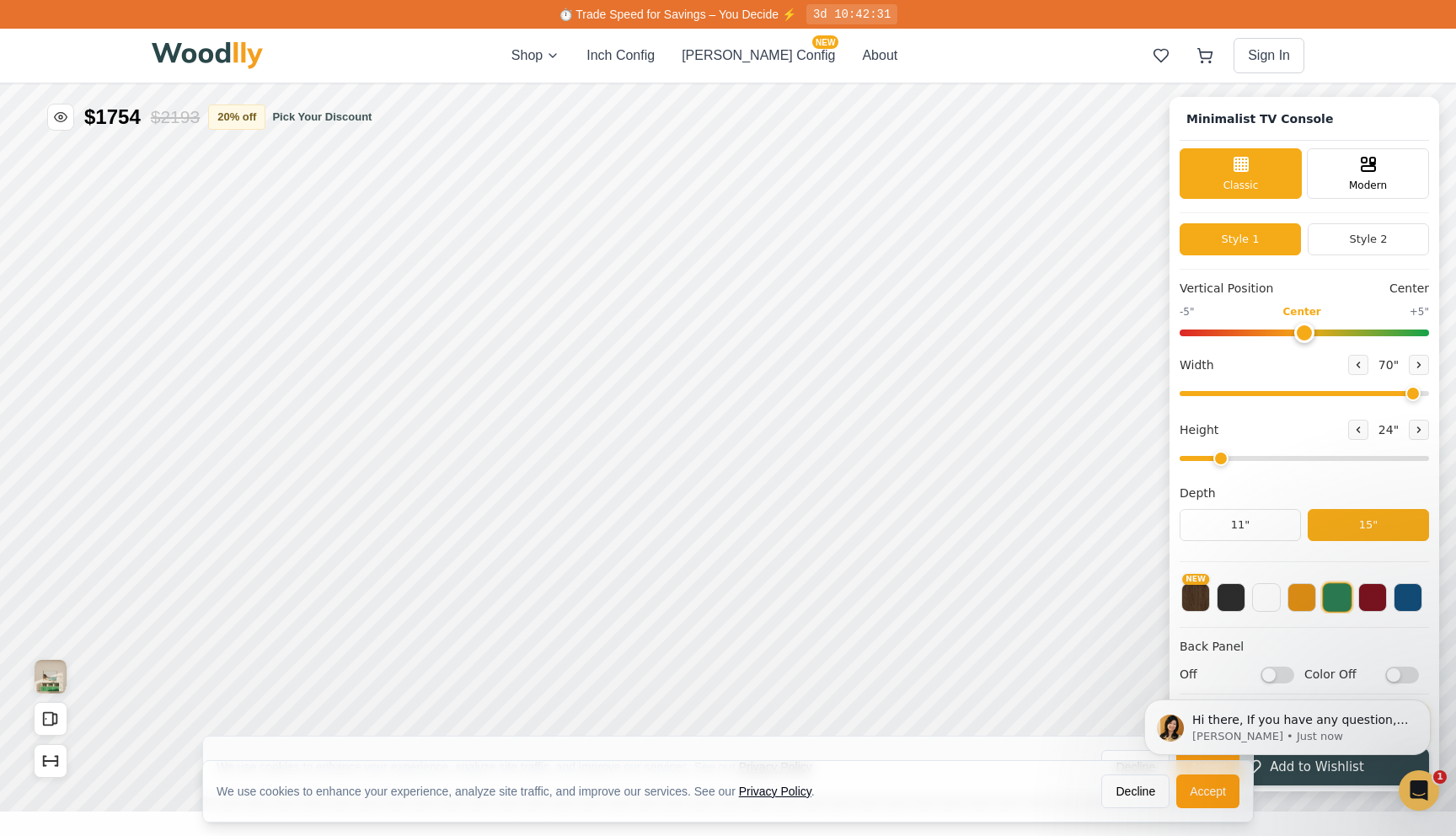
click at [1254, 505] on div "Depth 11" 15"" at bounding box center [1305, 513] width 250 height 56
click at [1254, 518] on button "11"" at bounding box center [1240, 524] width 121 height 32
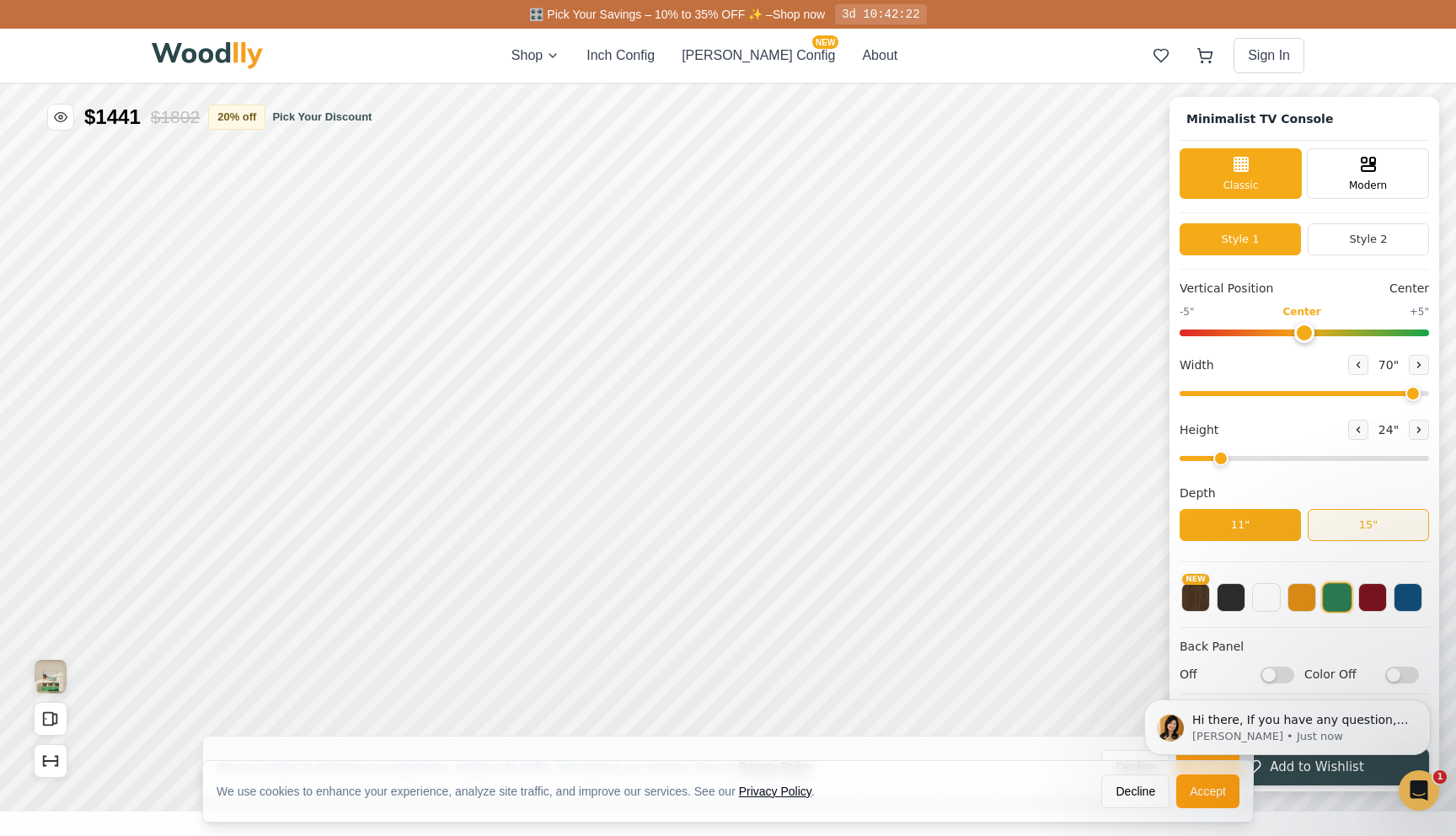
click at [1380, 523] on button "15"" at bounding box center [1368, 524] width 121 height 32
click at [1189, 596] on button "NEW" at bounding box center [1196, 596] width 29 height 29
click at [1214, 600] on div "NEW" at bounding box center [1305, 592] width 250 height 43
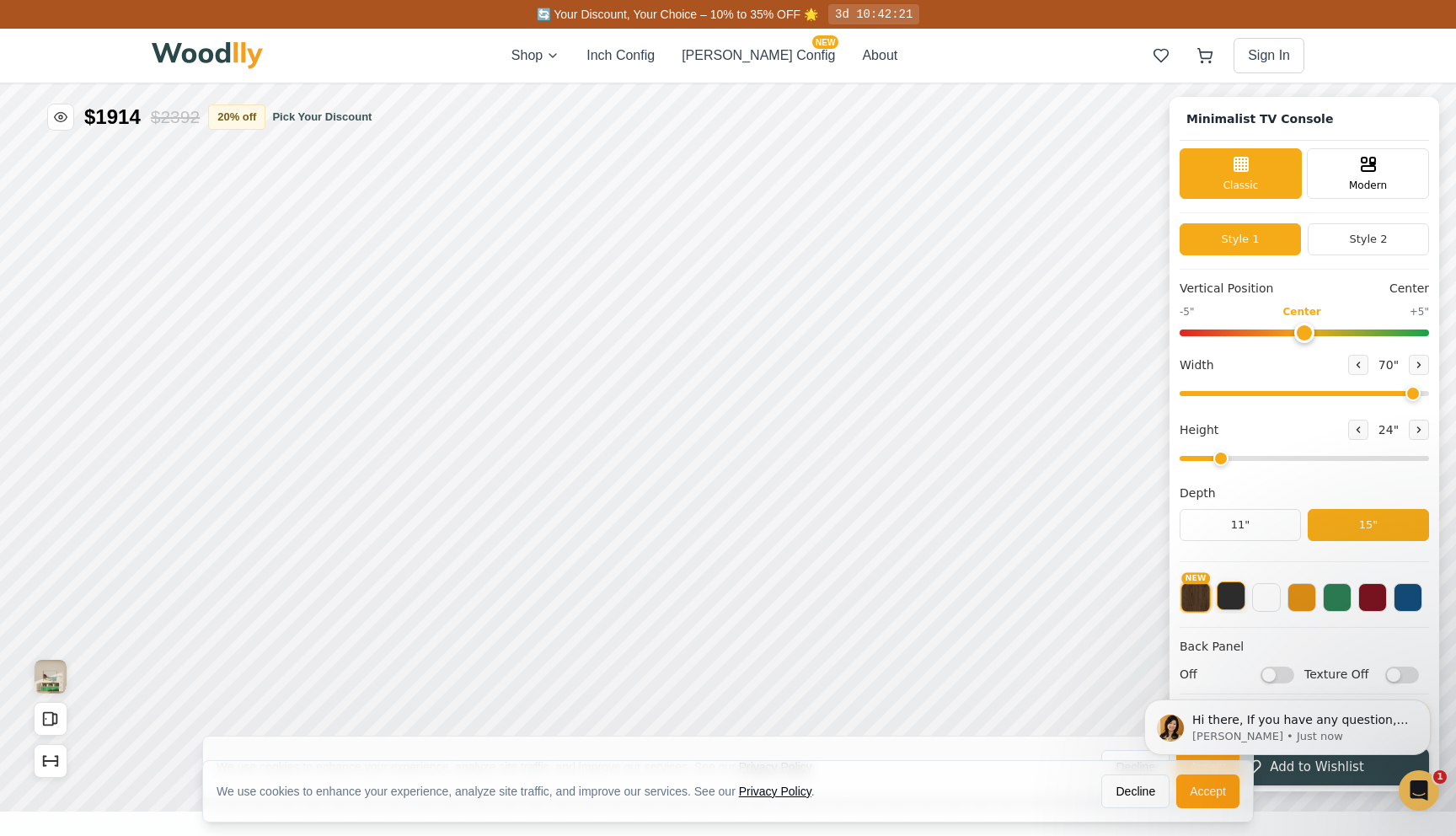
click at [1227, 603] on button at bounding box center [1231, 596] width 29 height 29
click at [1324, 601] on button at bounding box center [1338, 596] width 29 height 29
click at [1394, 599] on button at bounding box center [1409, 596] width 29 height 29
click at [1376, 599] on button at bounding box center [1373, 596] width 29 height 29
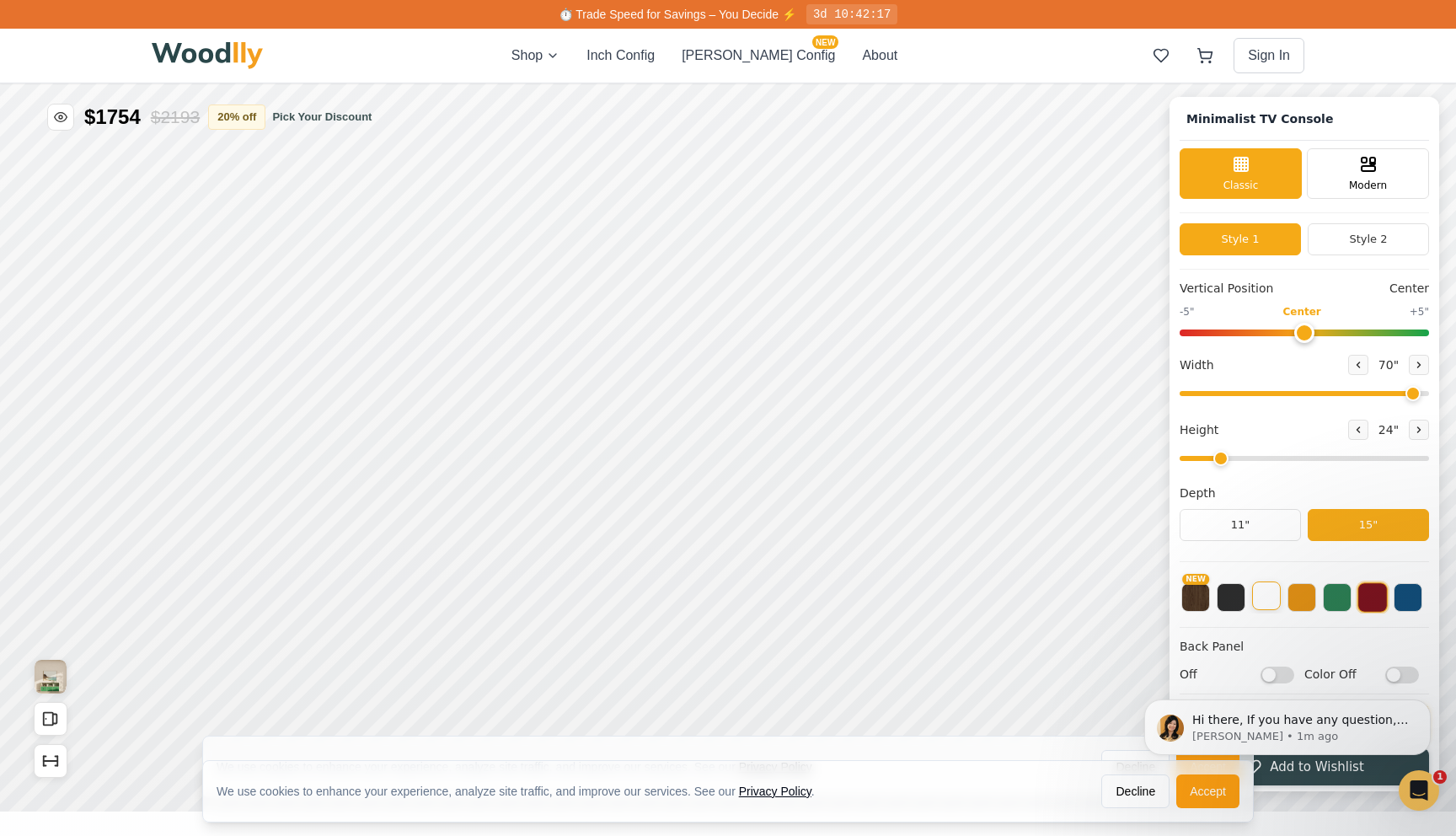
click at [1268, 595] on button at bounding box center [1267, 596] width 29 height 29
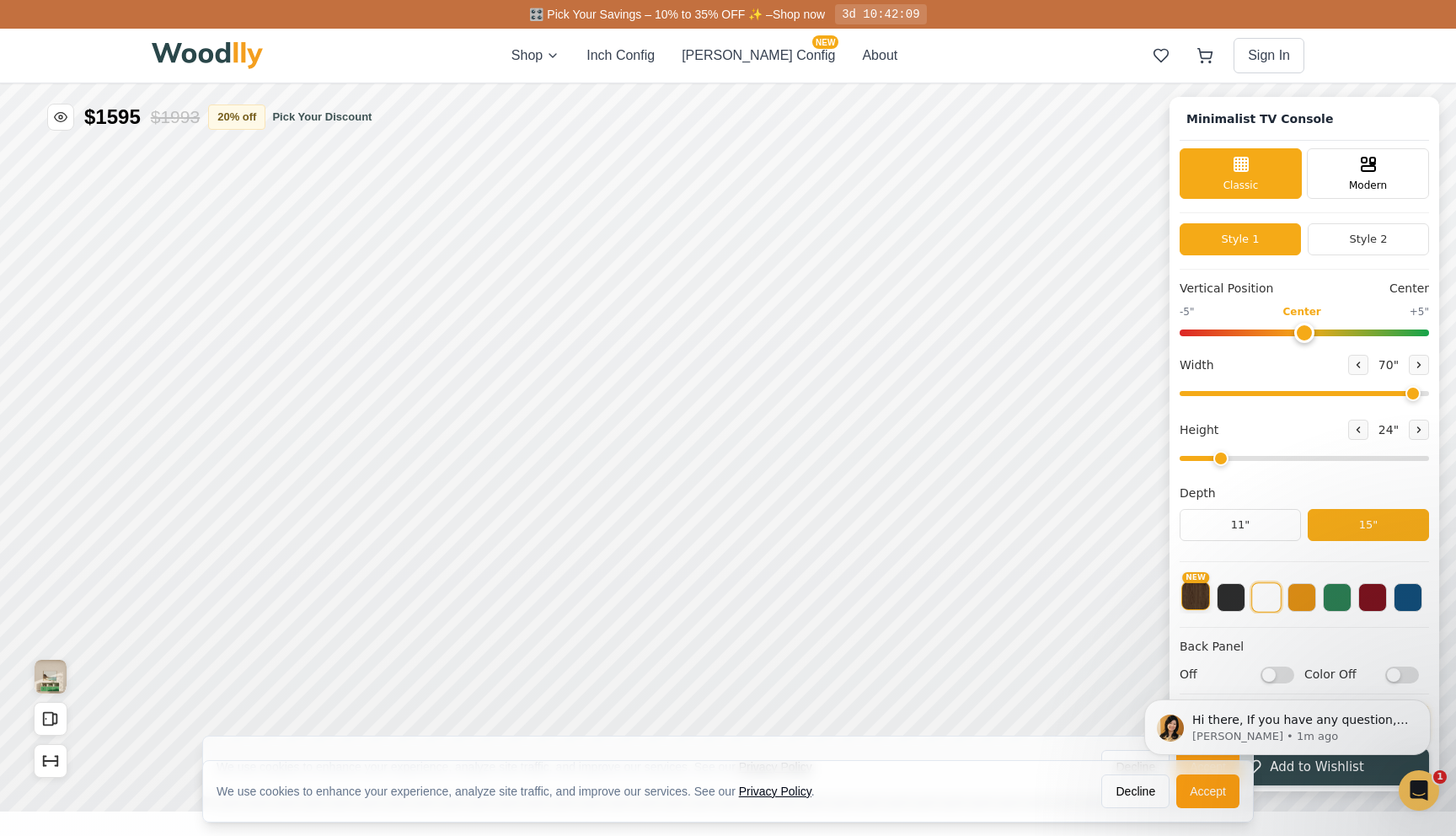
click at [1198, 594] on button "NEW" at bounding box center [1196, 596] width 29 height 29
click at [1233, 606] on button at bounding box center [1231, 596] width 29 height 29
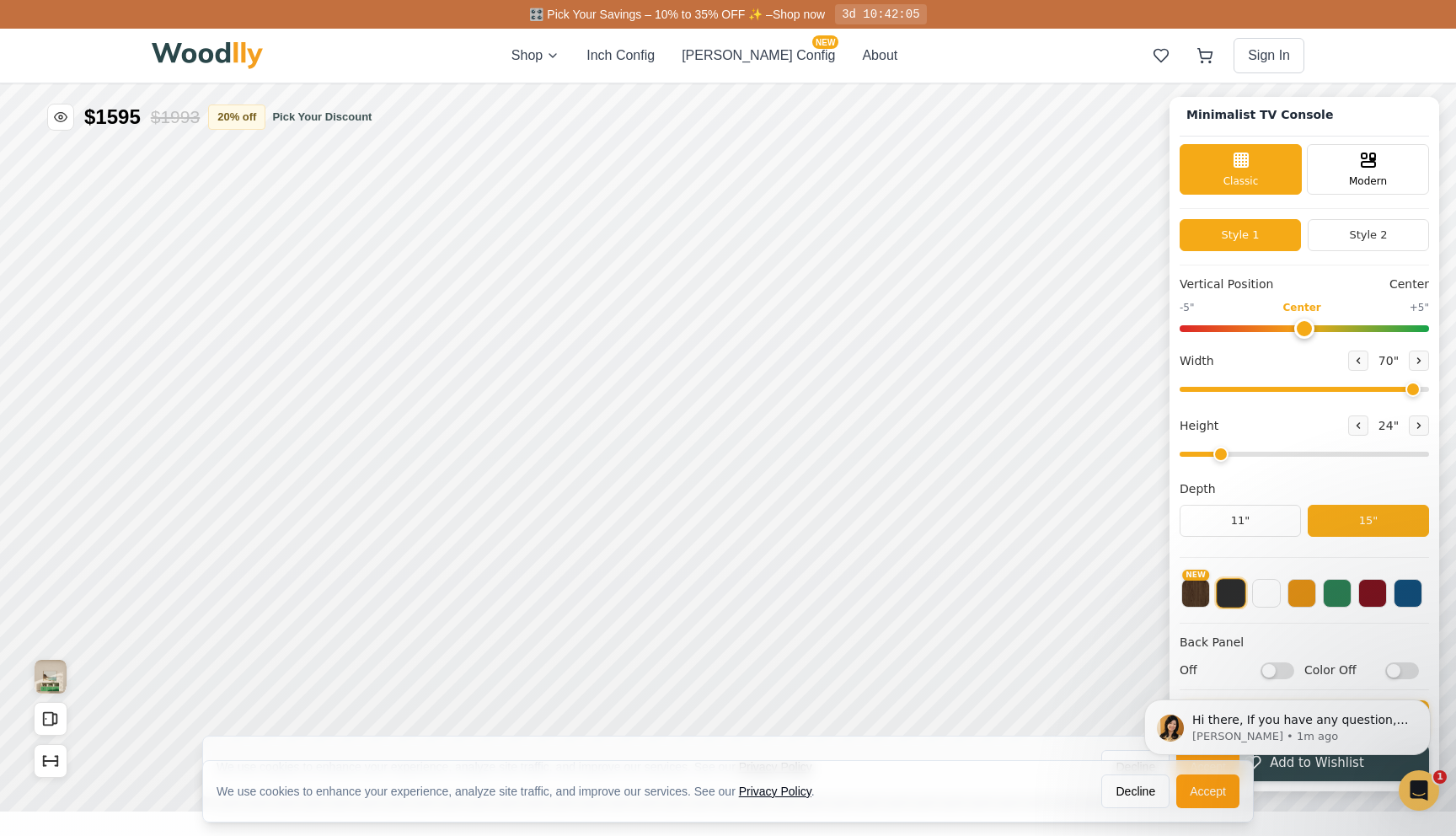
click at [1267, 671] on body "Hi there, If you have any question, we are right here for you. 😊 [PERSON_NAME] …" at bounding box center [1288, 727] width 323 height 113
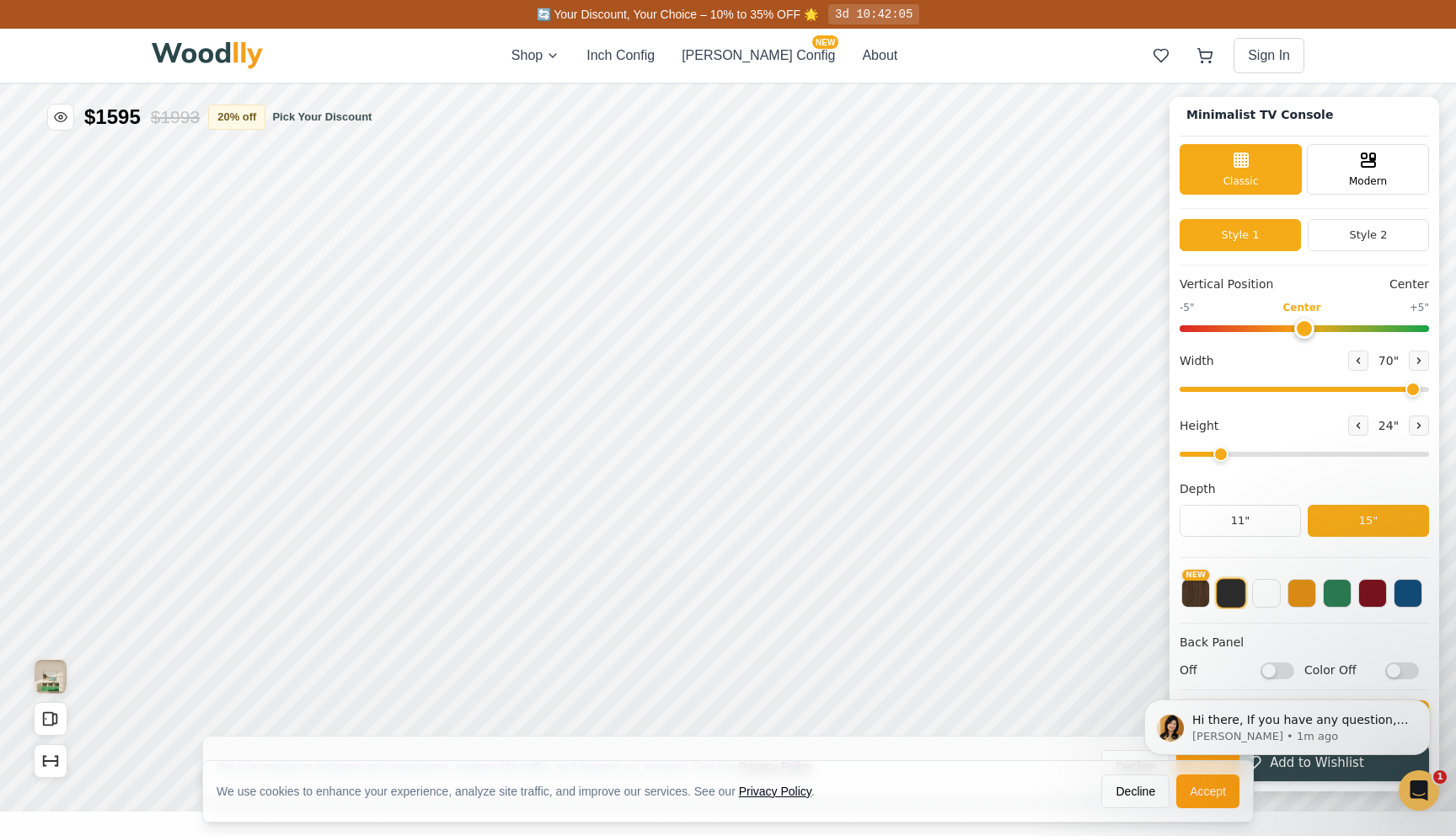
click at [1268, 669] on html "Hi there, If you have any question, we are right here for you. 😊 [PERSON_NAME] …" at bounding box center [1288, 727] width 337 height 127
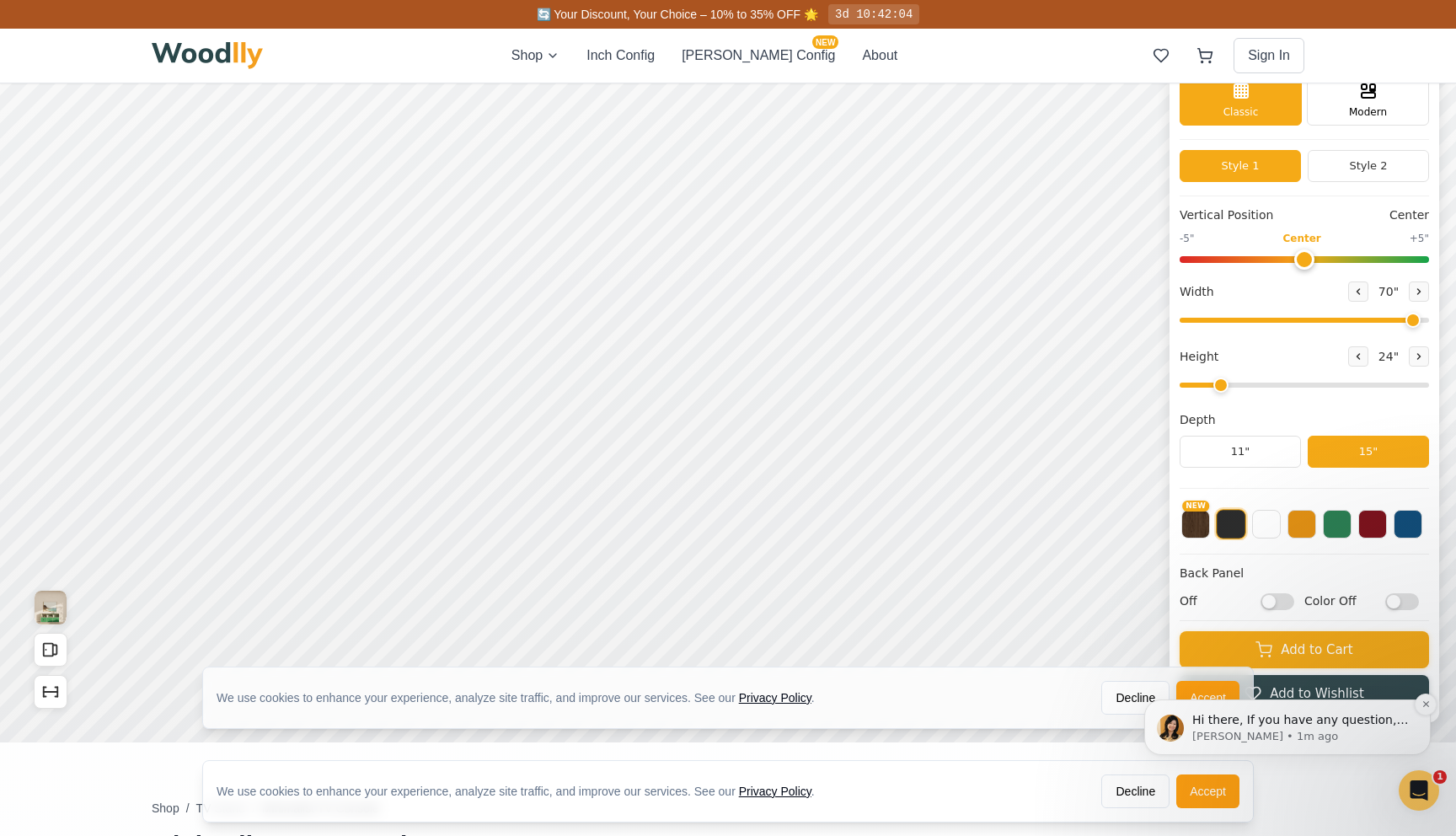
scroll to position [88, 0]
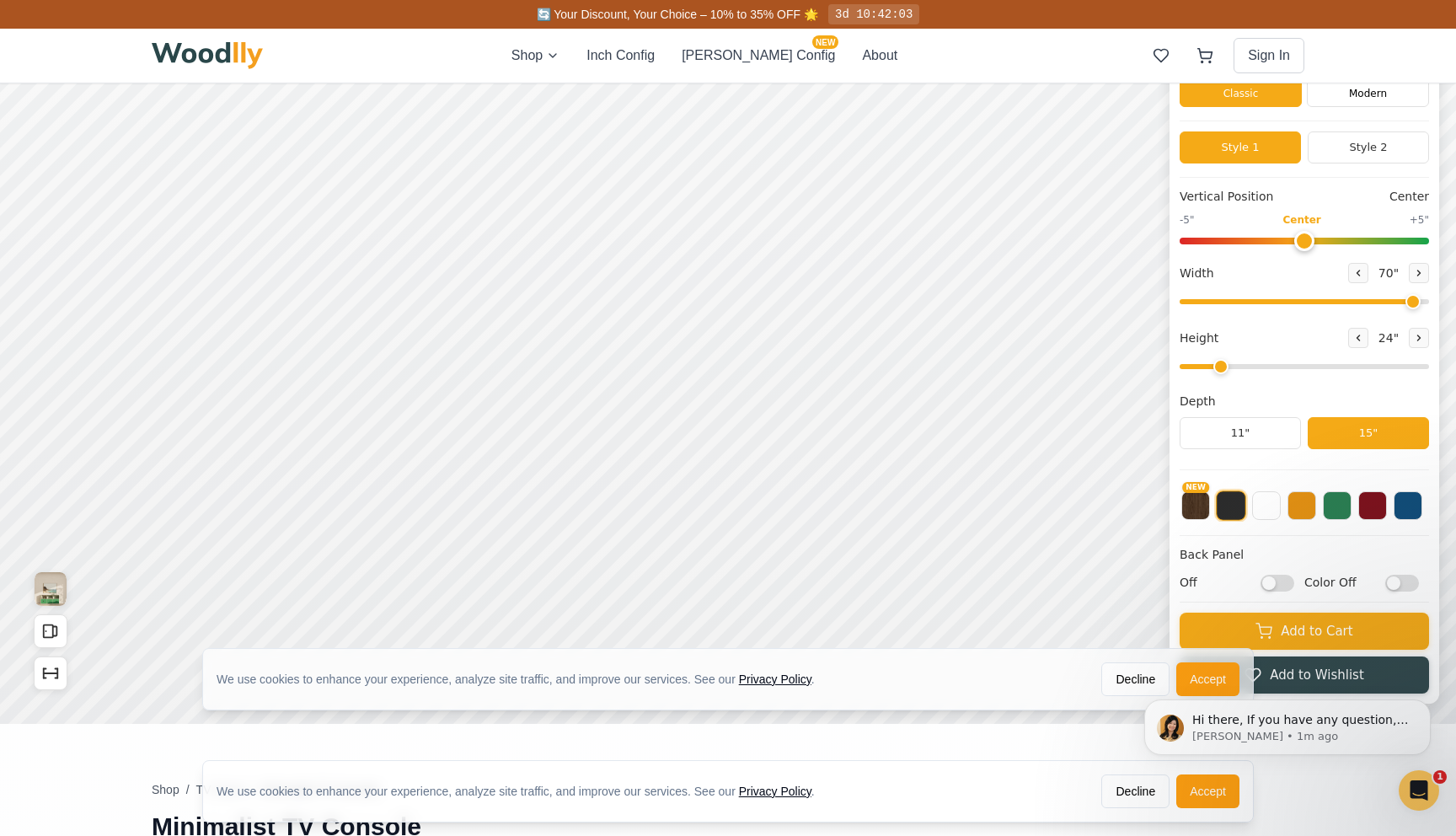
click at [1393, 580] on input "Color Off" at bounding box center [1402, 582] width 34 height 16
click at [1402, 580] on input "Color On" at bounding box center [1402, 582] width 34 height 16
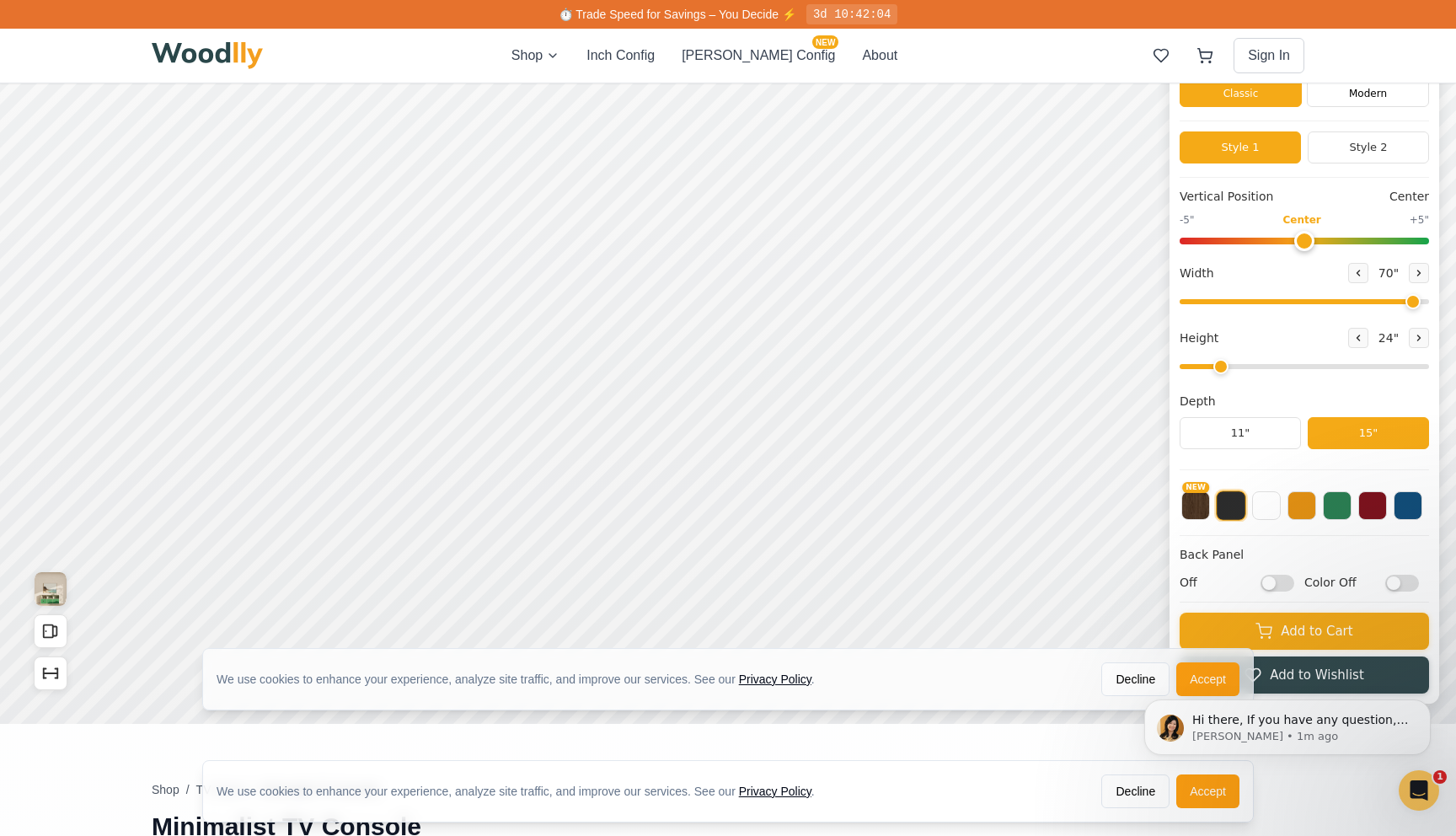
click at [1402, 580] on input "Color Off" at bounding box center [1402, 582] width 34 height 16
click at [1402, 580] on input "Color On" at bounding box center [1402, 582] width 34 height 16
checkbox input "false"
click at [1272, 581] on input "Off" at bounding box center [1277, 582] width 34 height 16
click at [1272, 581] on input "On" at bounding box center [1277, 582] width 34 height 16
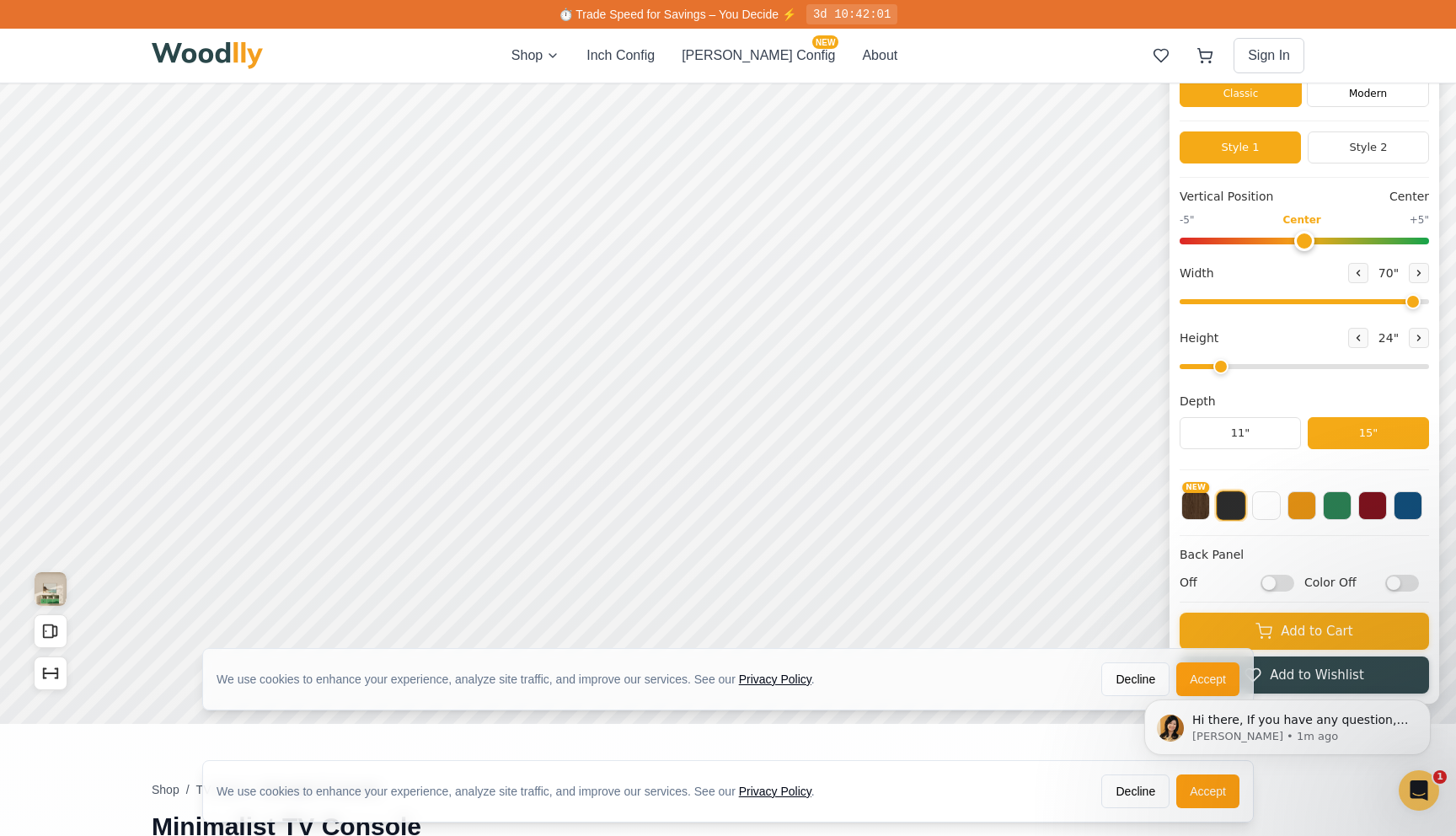
click at [1272, 581] on input "Off" at bounding box center [1277, 582] width 34 height 16
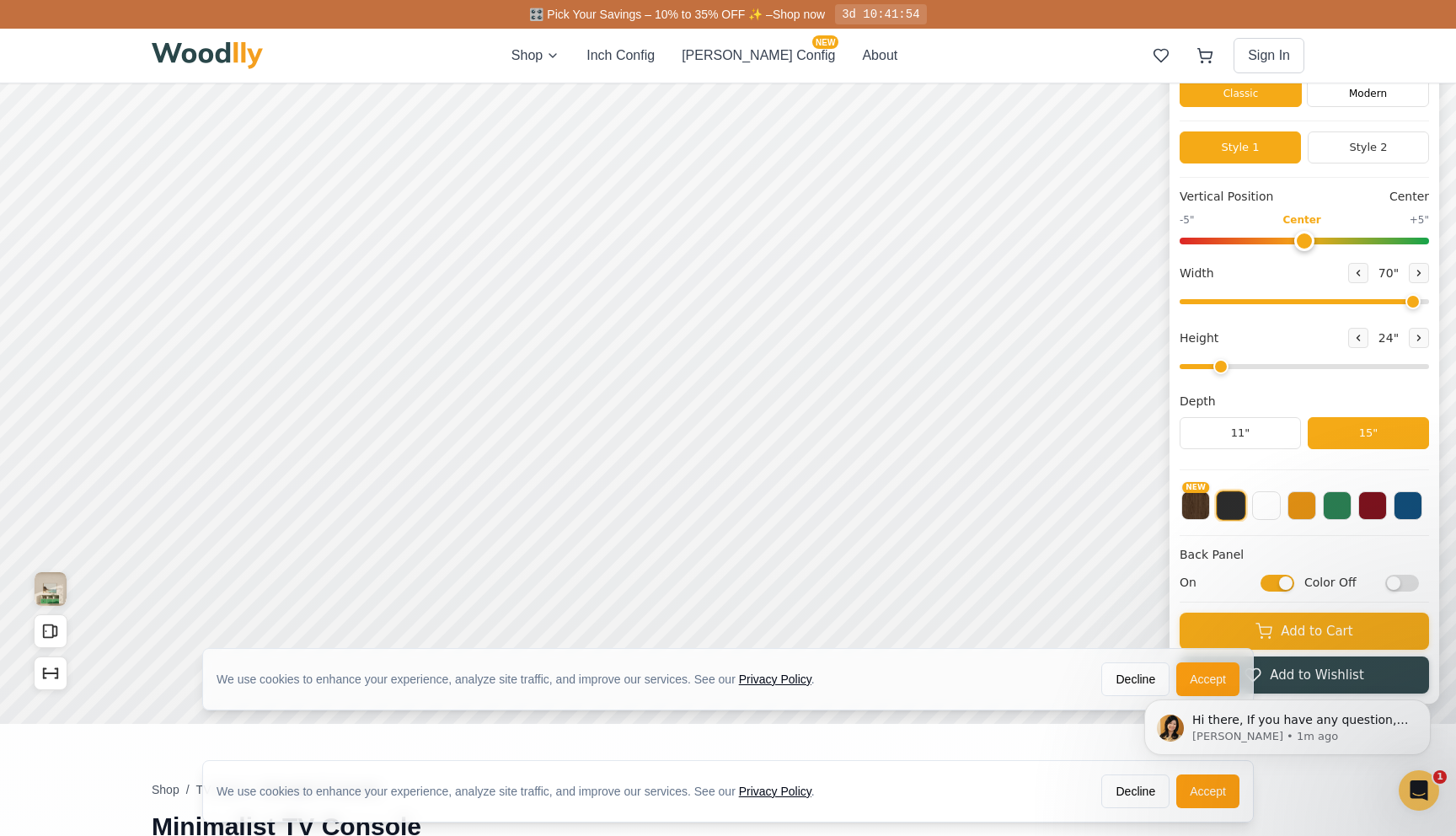
click at [1272, 581] on input "On" at bounding box center [1277, 582] width 34 height 16
checkbox input "false"
click at [1384, 578] on label "Color Off" at bounding box center [1361, 582] width 114 height 17
click at [1385, 578] on input "Color Off" at bounding box center [1402, 582] width 34 height 16
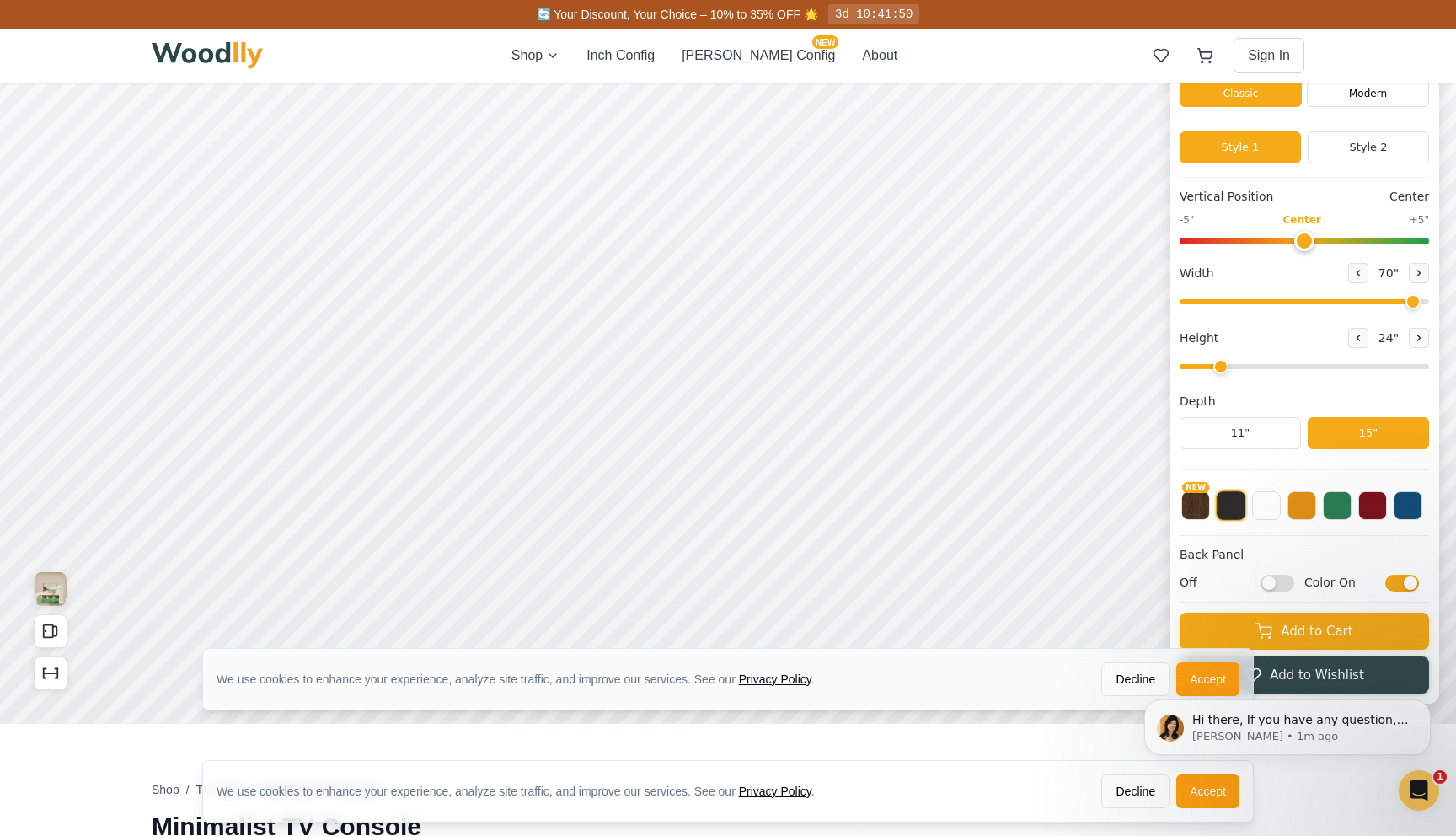
click at [1398, 578] on input "Color On" at bounding box center [1402, 582] width 34 height 16
click at [1398, 578] on input "Color Off" at bounding box center [1402, 582] width 34 height 16
click at [1399, 583] on input "Color On" at bounding box center [1402, 582] width 34 height 16
checkbox input "false"
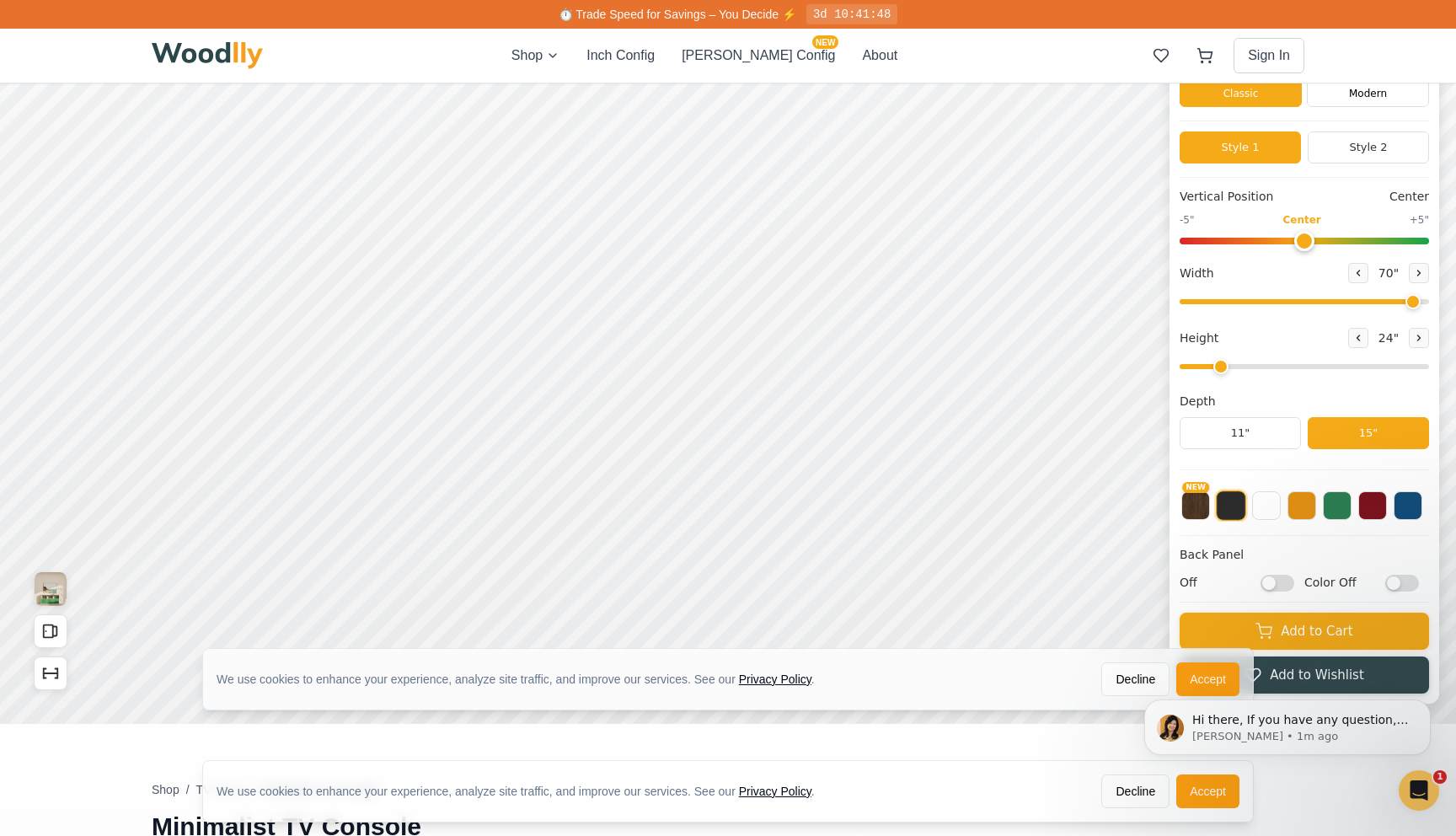
click at [1284, 583] on input "Off" at bounding box center [1277, 582] width 34 height 16
checkbox input "true"
click at [1410, 585] on input "Color Off" at bounding box center [1402, 582] width 34 height 16
checkbox input "true"
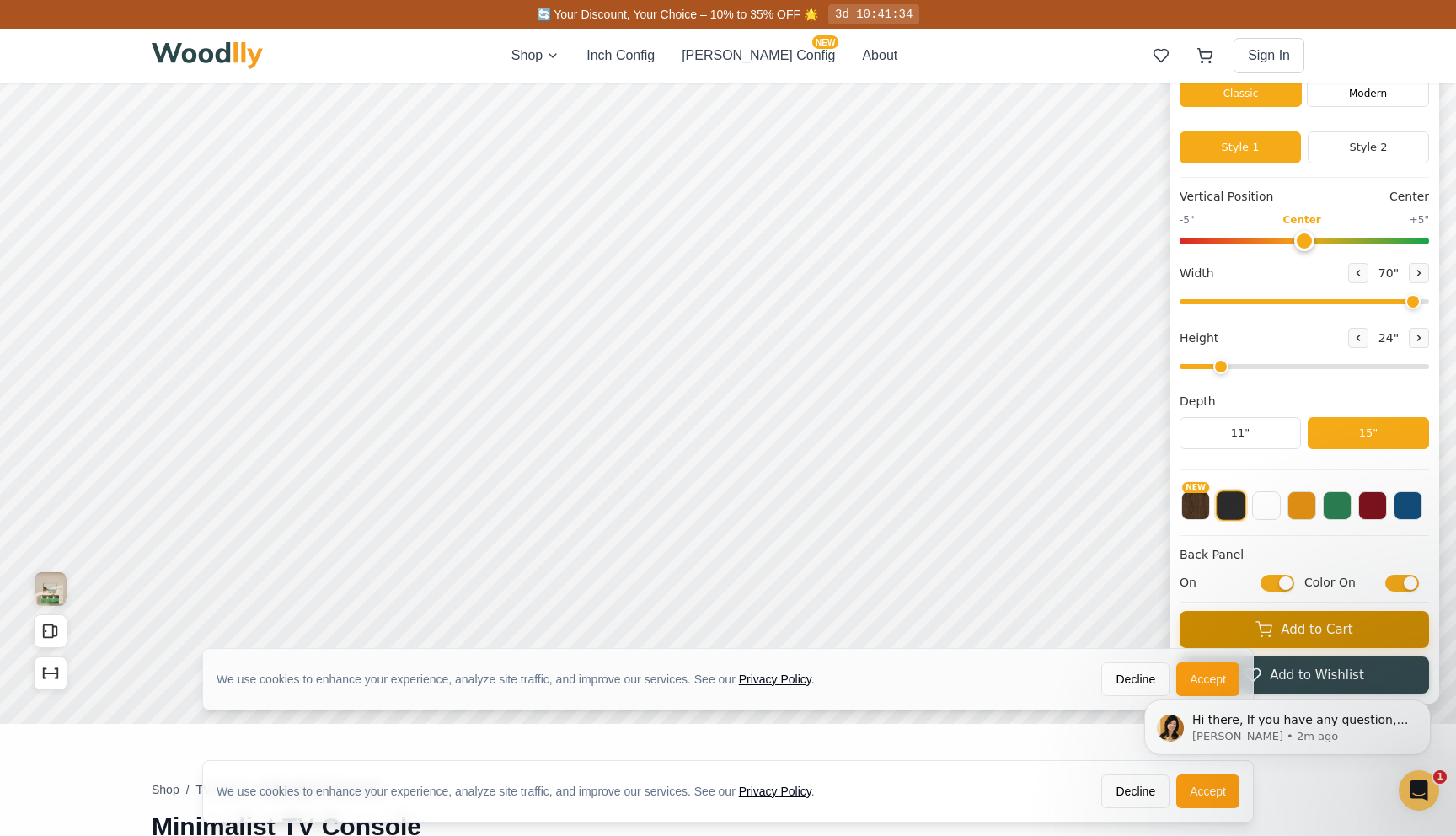
click at [1281, 622] on button "Add to Cart" at bounding box center [1305, 629] width 250 height 37
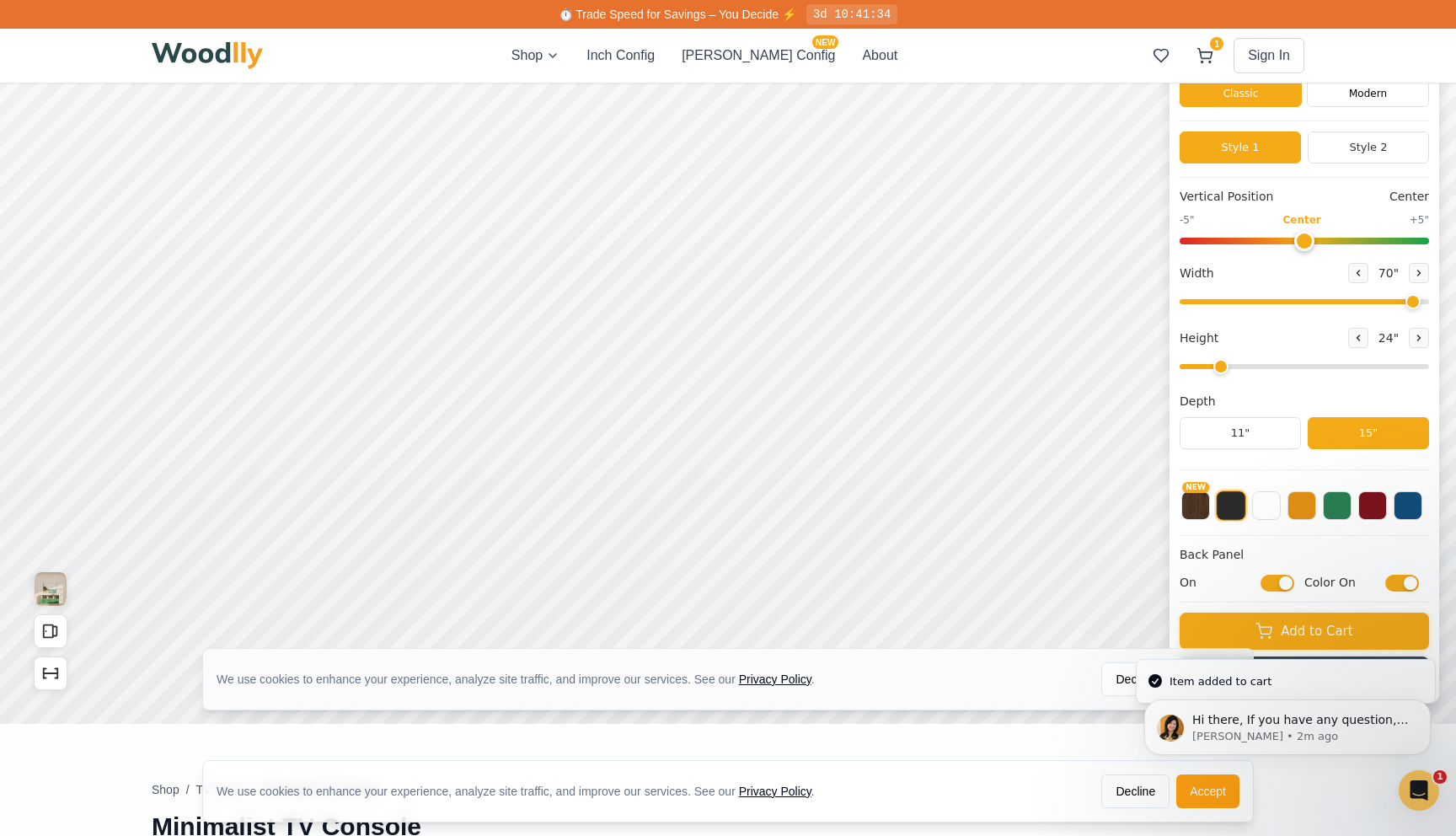
scroll to position [0, 0]
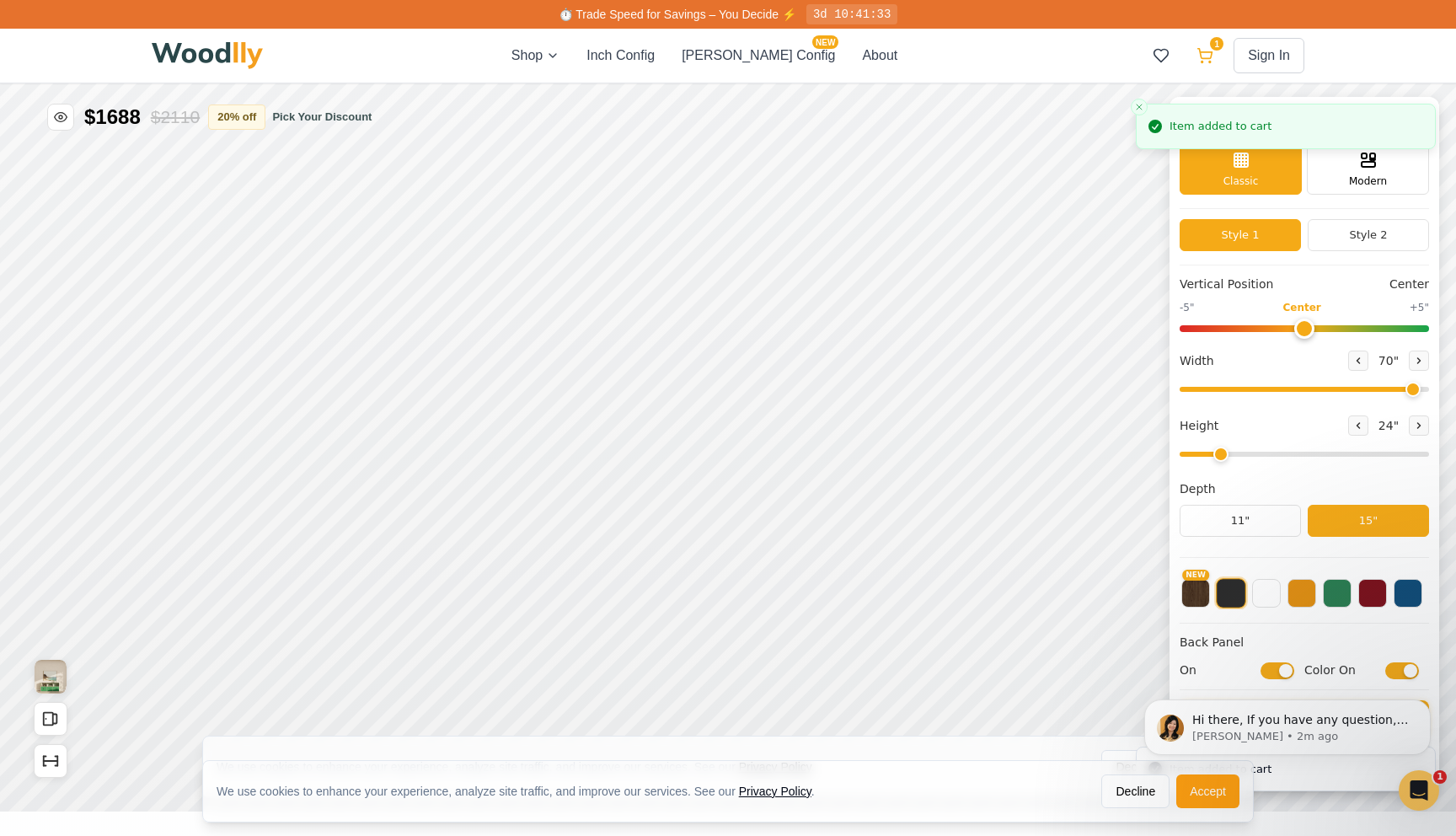
click at [1211, 63] on icon at bounding box center [1204, 55] width 16 height 16
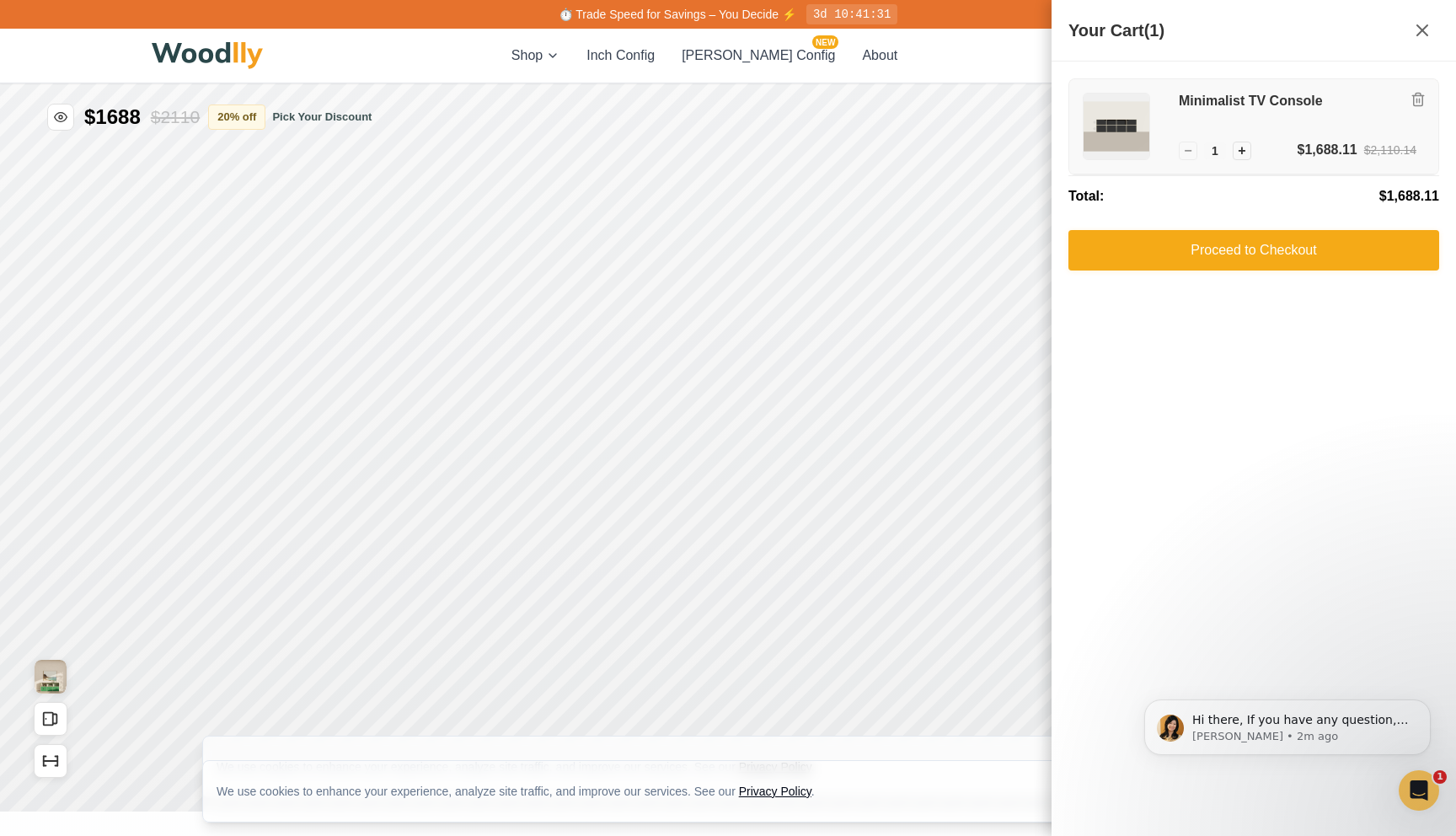
click at [1246, 107] on h3 "Minimalist TV Console" at bounding box center [1297, 102] width 237 height 17
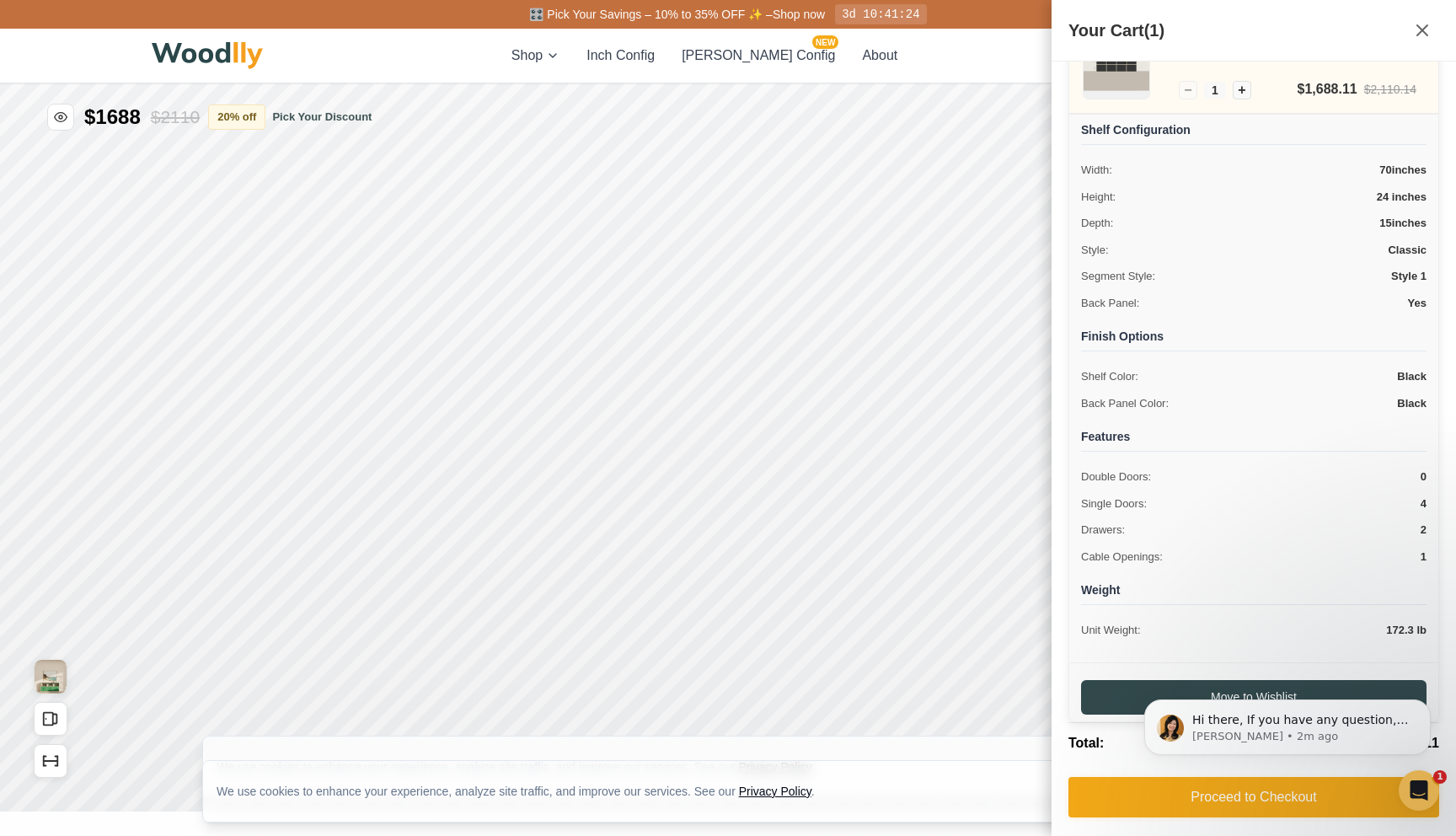
scroll to position [65, 0]
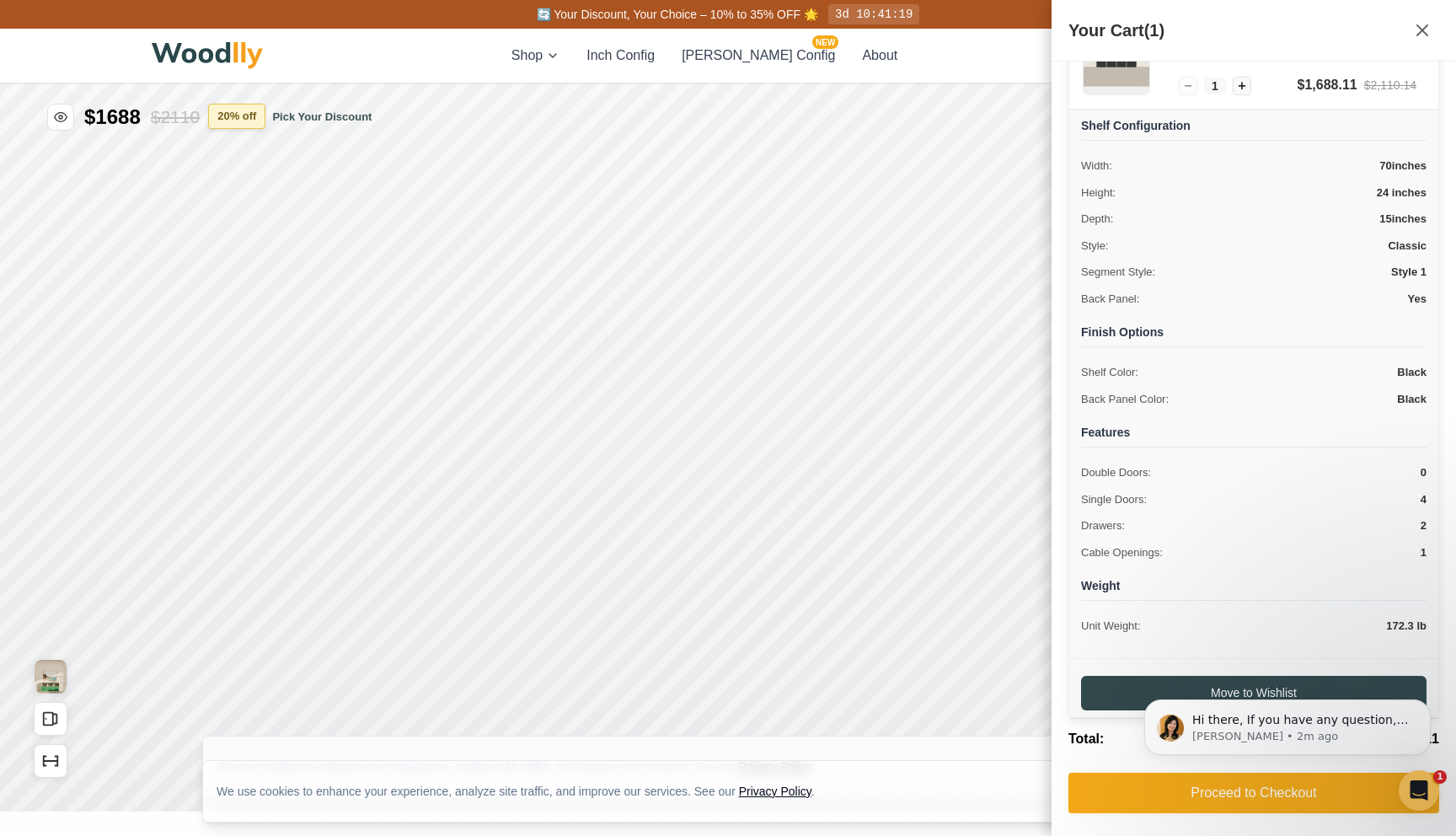
click at [251, 117] on button "20 % off" at bounding box center [236, 116] width 57 height 25
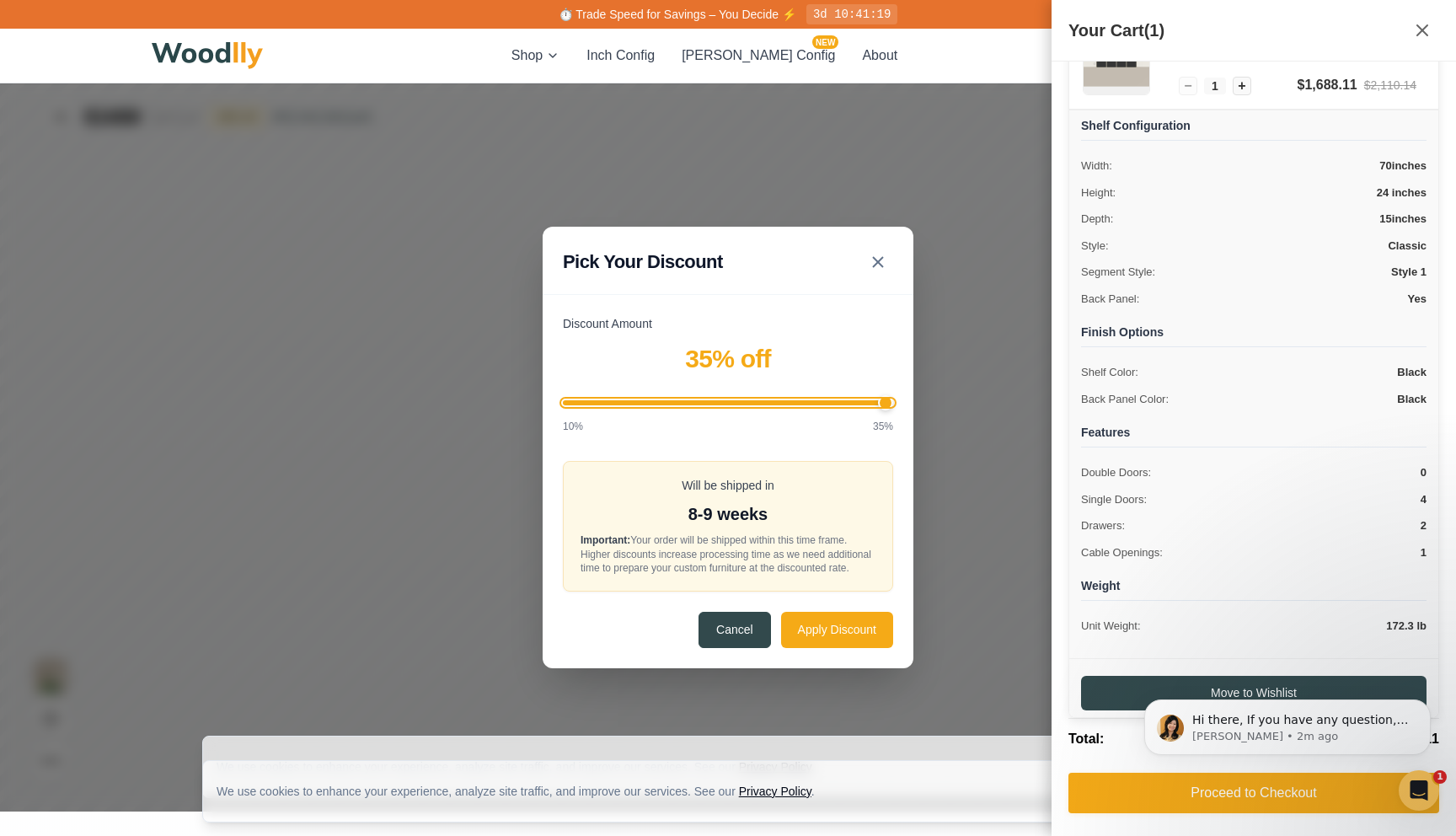
drag, startPoint x: 699, startPoint y: 395, endPoint x: 935, endPoint y: 396, distance: 236.0
click at [894, 400] on input "Discount Amount" at bounding box center [727, 402] width 330 height 5
click at [856, 400] on input "Discount Amount" at bounding box center [727, 402] width 330 height 5
drag, startPoint x: 879, startPoint y: 397, endPoint x: 927, endPoint y: 397, distance: 48.0
type input "35"
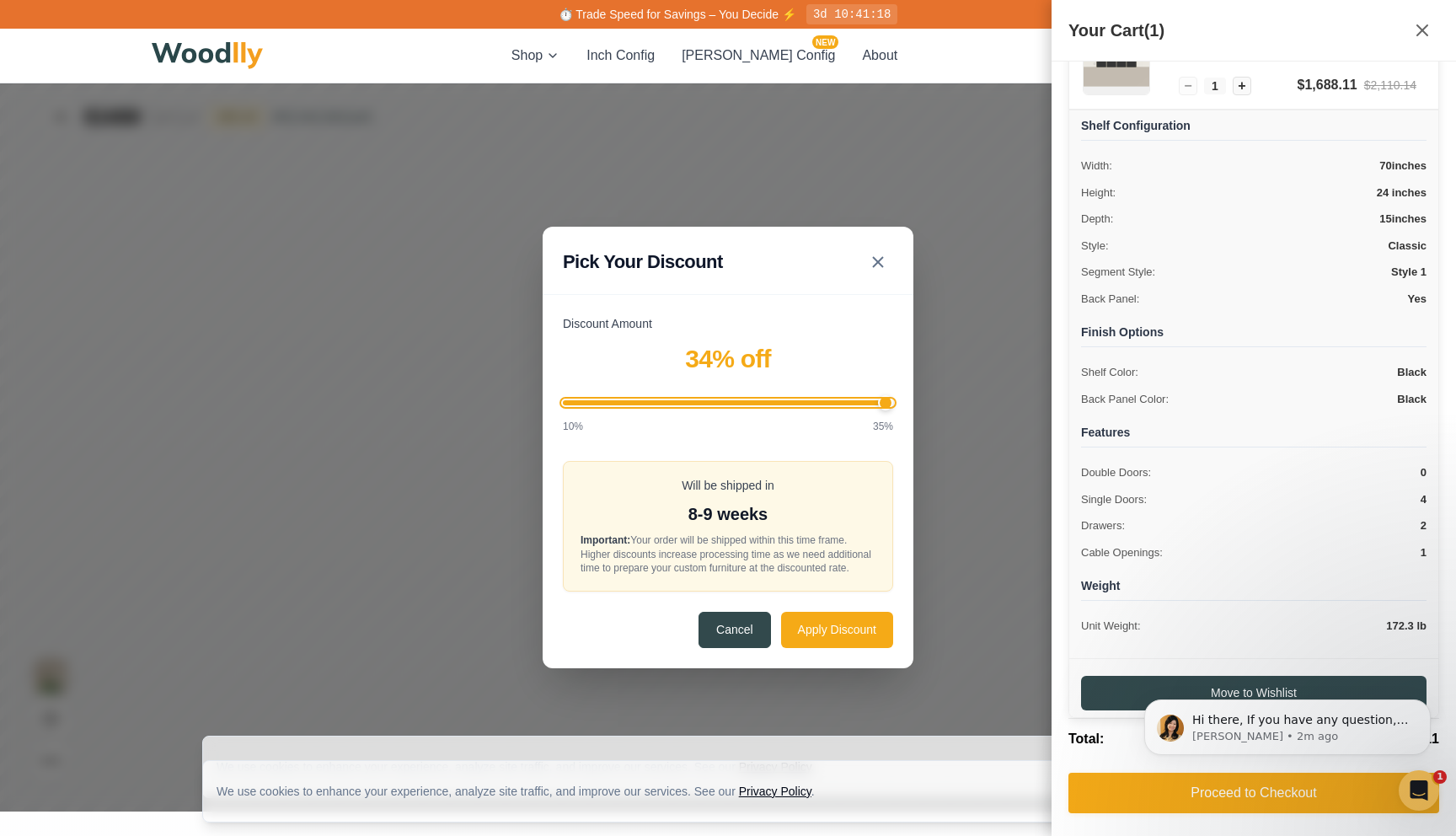
click at [894, 400] on input "Discount Amount" at bounding box center [727, 402] width 330 height 5
click at [834, 632] on button "Apply Discount" at bounding box center [837, 628] width 112 height 36
